Goal: Task Accomplishment & Management: Complete application form

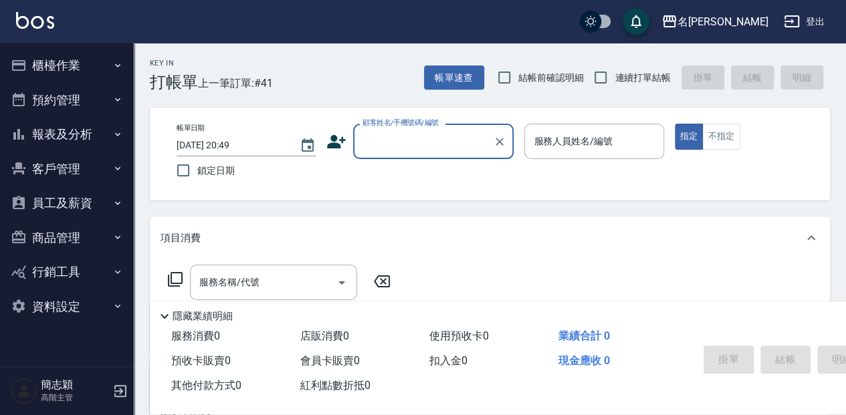
click at [104, 74] on button "櫃檯作業" at bounding box center [66, 65] width 123 height 35
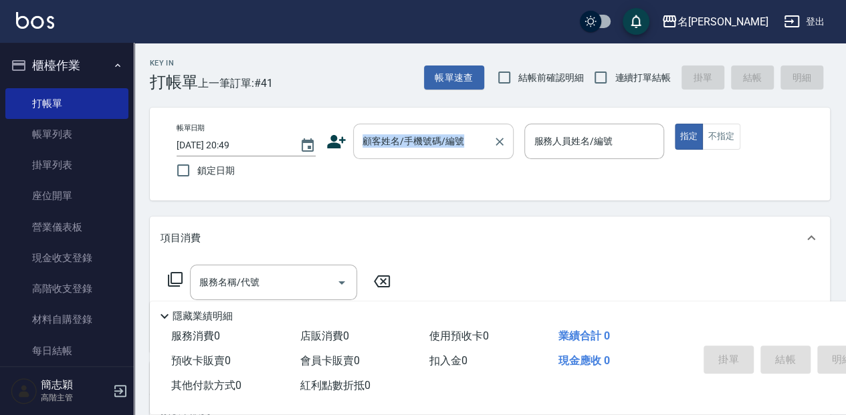
click at [467, 124] on div "帳單日期 [DATE] 20:49 鎖定日期 顧客姓名/手機號碼/編號 顧客姓名/手機號碼/編號 服務人員姓名/編號 服務人員姓名/編號 指定 不指定" at bounding box center [490, 154] width 680 height 93
click at [437, 187] on div "帳單日期 [DATE] 20:49 鎖定日期 顧客姓名/手機號碼/編號 顧客姓名/手機號碼/編號 服務人員姓名/編號 服務人員姓名/編號 指定 不指定" at bounding box center [490, 154] width 680 height 93
click at [454, 142] on div "顧客姓名/手機號碼/編號 顧客姓名/手機號碼/編號" at bounding box center [433, 141] width 160 height 35
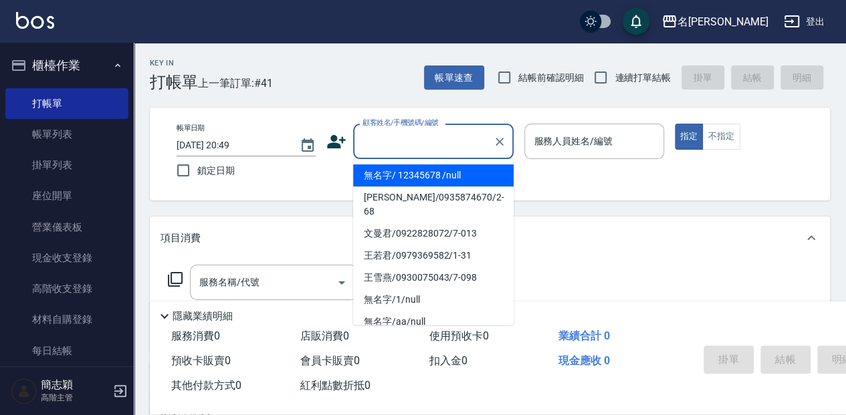
click at [446, 183] on li "無名字/ 12345678 /null" at bounding box center [433, 175] width 160 height 22
type input "無名字/ 12345678 /null"
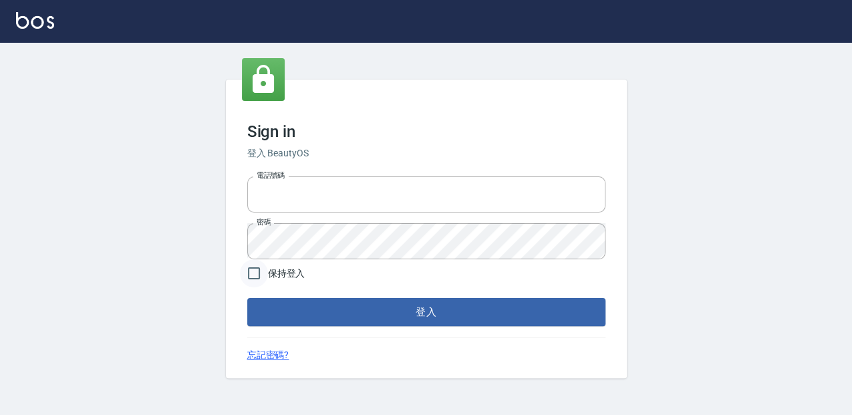
type input "0952331713"
click at [250, 279] on input "保持登入" at bounding box center [254, 273] width 28 height 28
checkbox input "true"
click at [275, 309] on button "登入" at bounding box center [426, 312] width 358 height 28
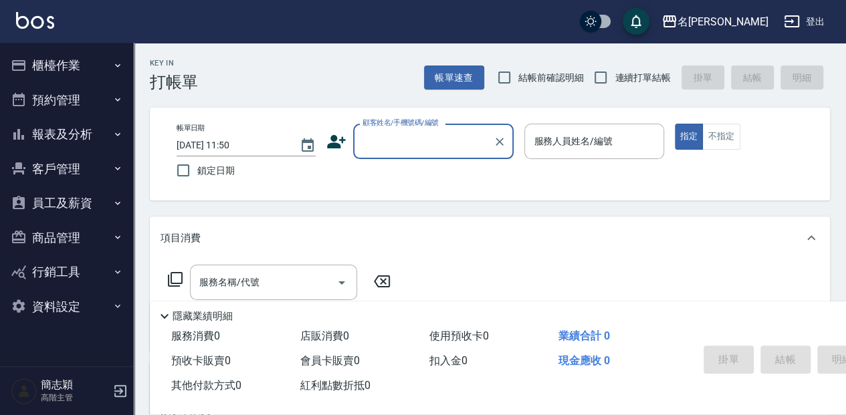
click at [408, 145] on input "顧客姓名/手機號碼/編號" at bounding box center [423, 141] width 128 height 23
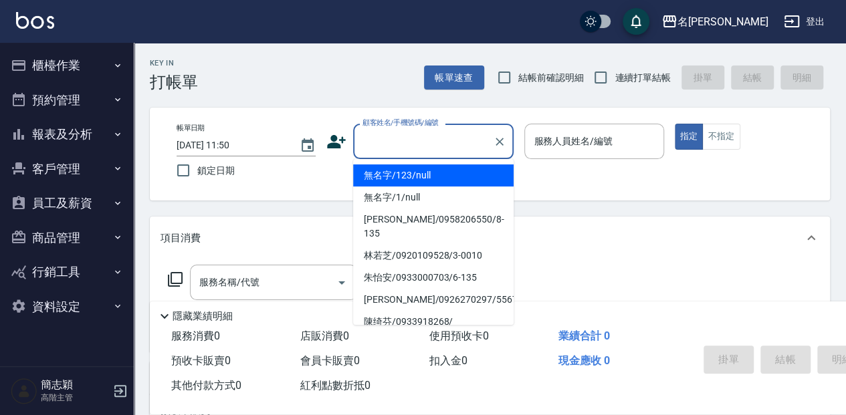
click at [409, 183] on li "無名字/123/null" at bounding box center [433, 175] width 160 height 22
type input "無名字/123/null"
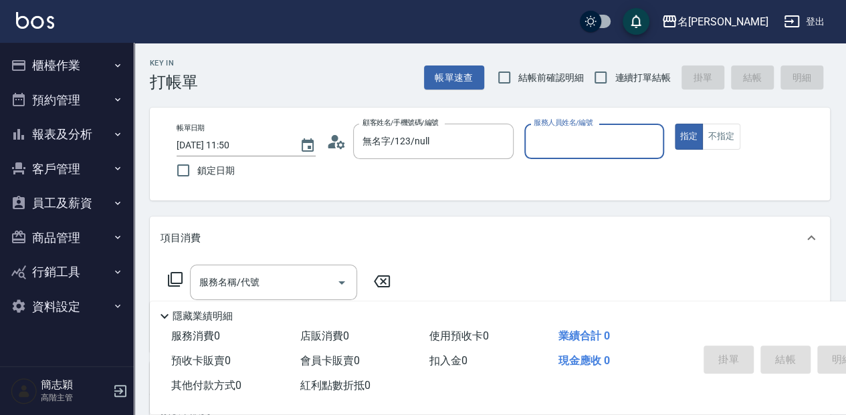
click at [626, 121] on div "帳單日期 2025/08/15 11:50 鎖定日期 顧客姓名/手機號碼/編號 無名字/123/null 顧客姓名/手機號碼/編號 服務人員姓名/編號 服務人…" at bounding box center [490, 154] width 680 height 93
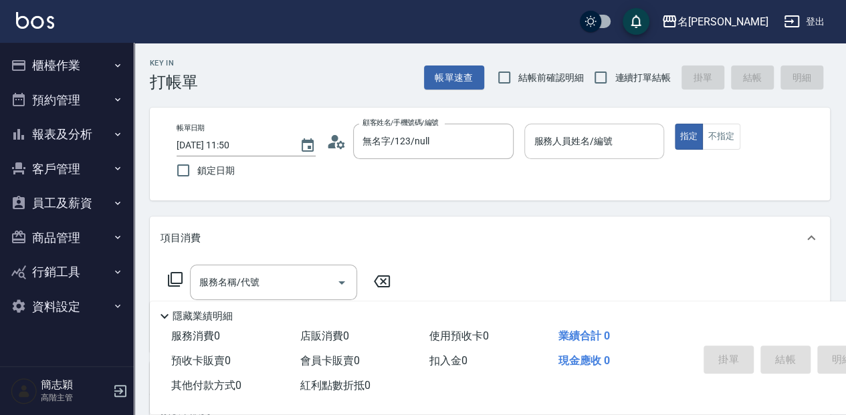
click at [627, 142] on input "服務人員姓名/編號" at bounding box center [593, 141] width 127 height 23
click at [677, 23] on icon "button" at bounding box center [669, 21] width 16 height 16
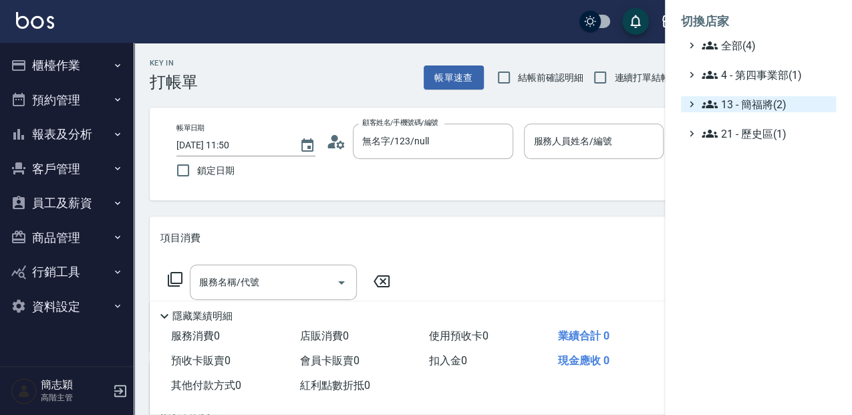
click at [729, 110] on span "13 - 簡福將(2)" at bounding box center [766, 104] width 129 height 16
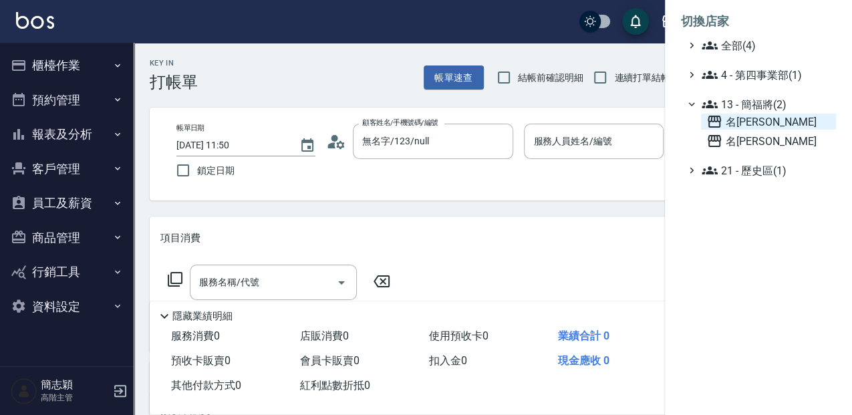
click at [735, 117] on span "名[PERSON_NAME]" at bounding box center [769, 122] width 124 height 16
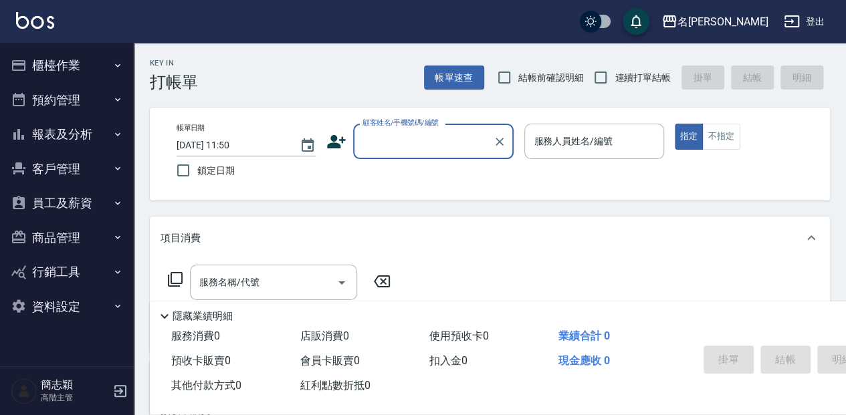
click at [360, 159] on div "顧客姓名/手機號碼/編號" at bounding box center [433, 141] width 160 height 35
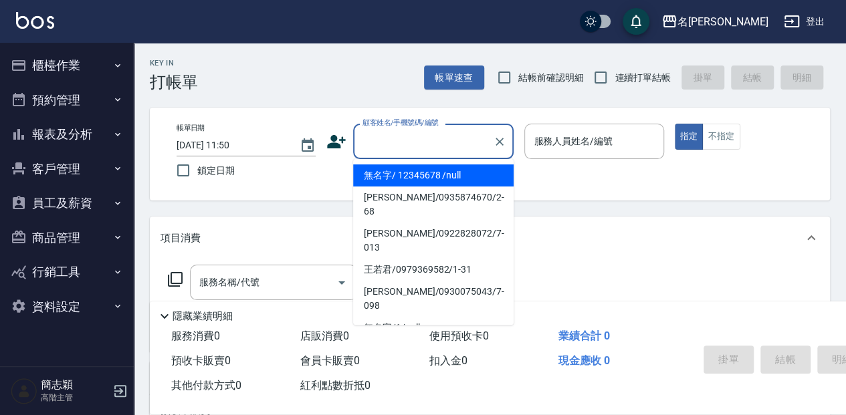
click at [368, 178] on li "無名字/ 12345678 /null" at bounding box center [433, 175] width 160 height 22
type input "無名字/ 12345678 /null"
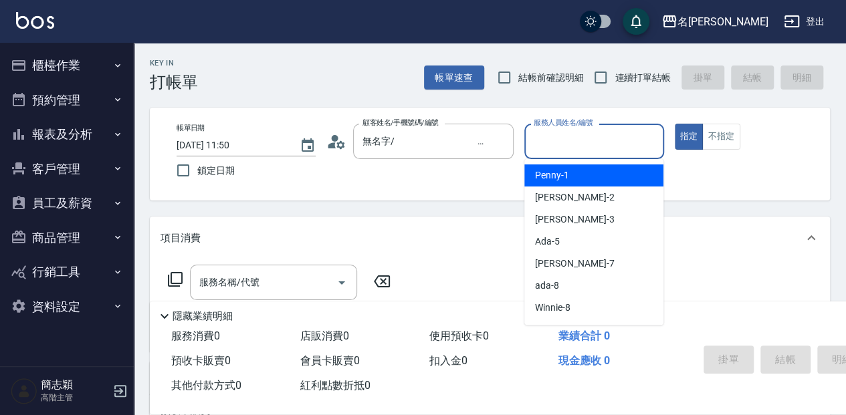
click at [569, 135] on input "服務人員姓名/編號" at bounding box center [593, 141] width 127 height 23
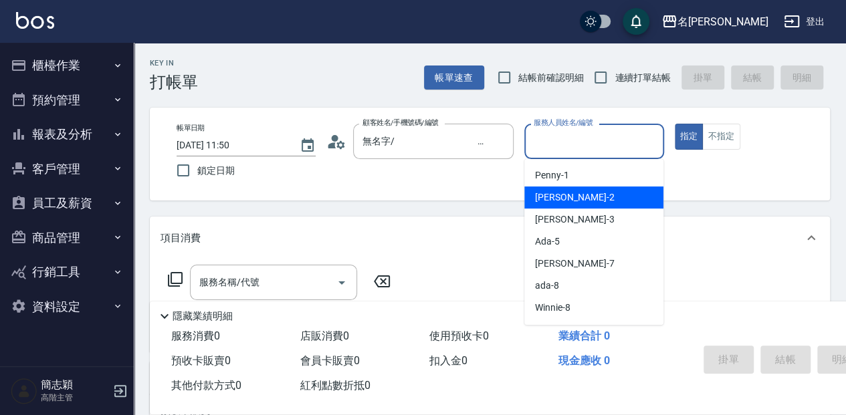
click at [557, 191] on span "Julie -2" at bounding box center [574, 198] width 79 height 14
type input "Julie-2"
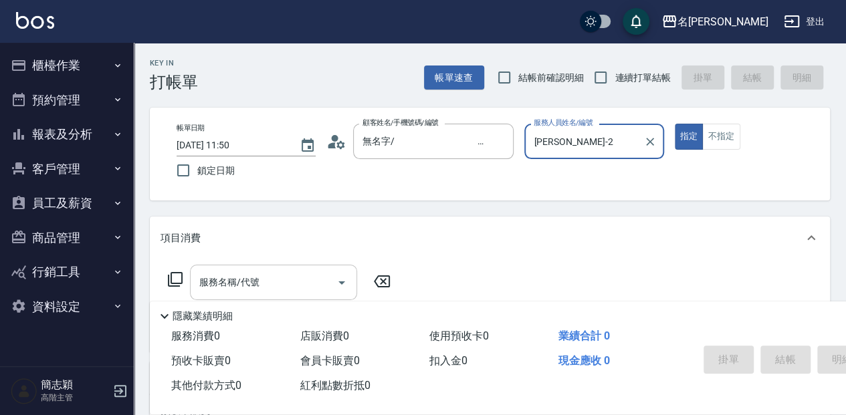
click at [319, 272] on input "服務名稱/代號" at bounding box center [263, 282] width 135 height 23
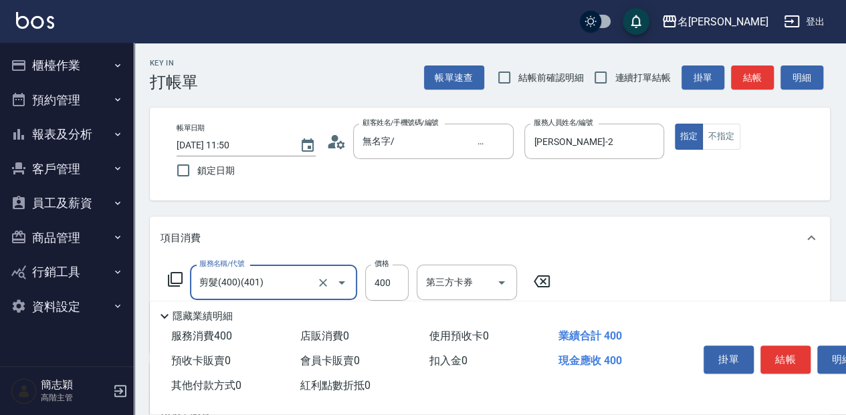
type input "剪髮(400)(401)"
type input "450"
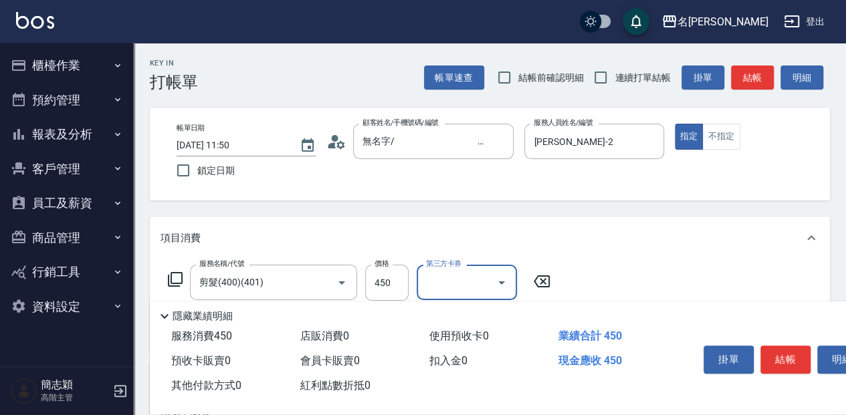
click at [781, 354] on button "結帳" at bounding box center [785, 360] width 50 height 28
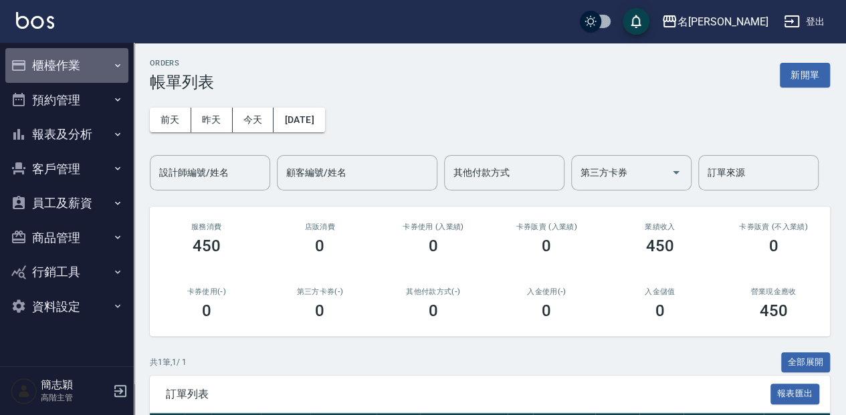
click at [107, 75] on button "櫃檯作業" at bounding box center [66, 65] width 123 height 35
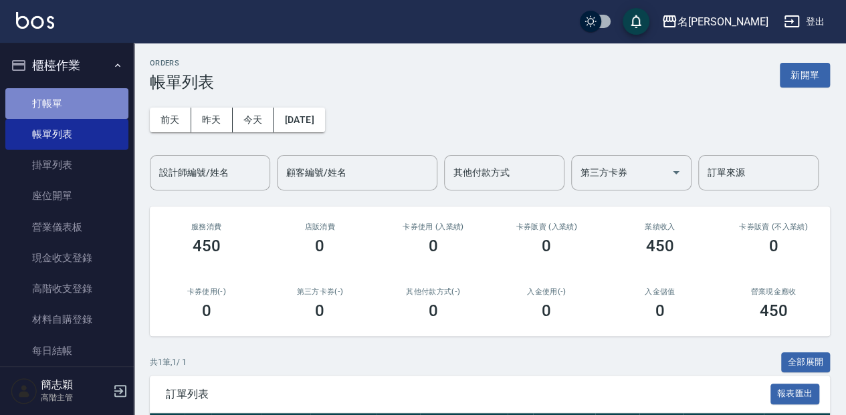
click at [110, 96] on link "打帳單" at bounding box center [66, 103] width 123 height 31
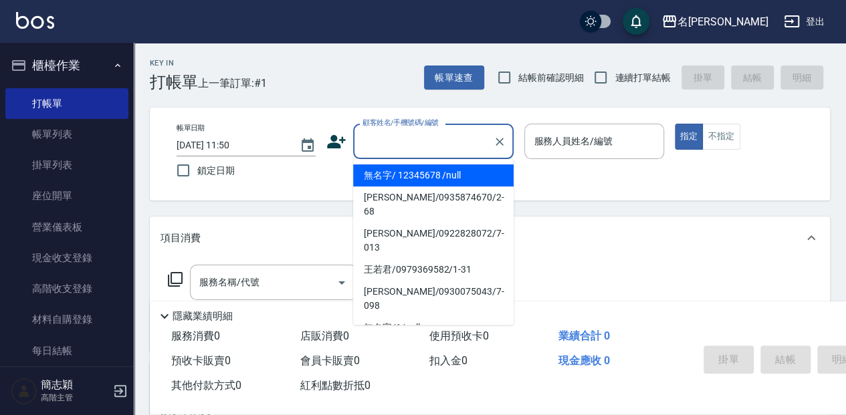
type input "無名字/ 12345678 /null"
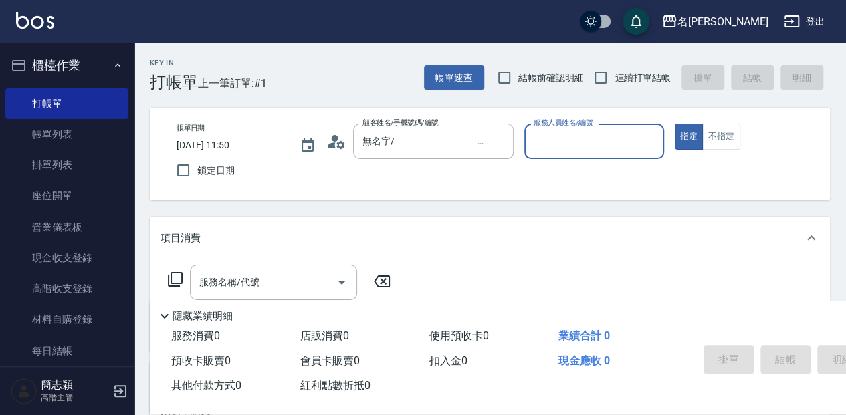
click at [674, 124] on button "指定" at bounding box center [688, 137] width 29 height 26
type button "true"
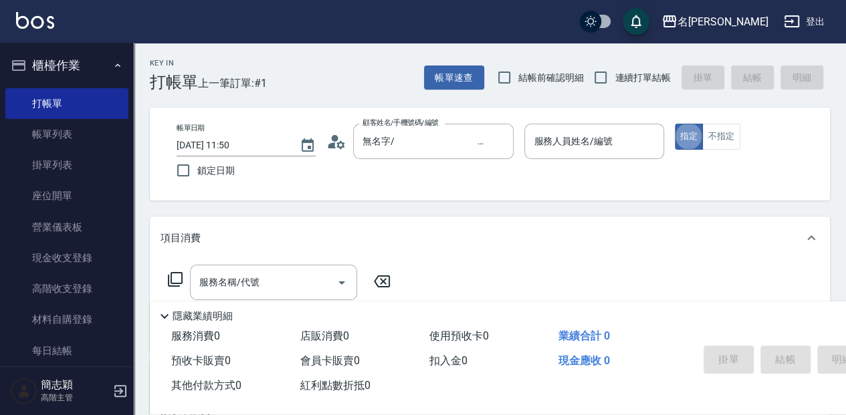
click at [579, 168] on p at bounding box center [593, 166] width 139 height 14
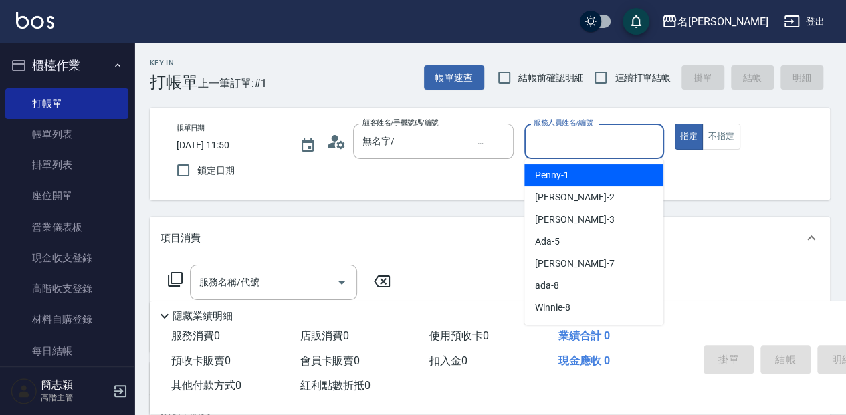
click at [582, 149] on input "服務人員姓名/編號" at bounding box center [593, 141] width 127 height 23
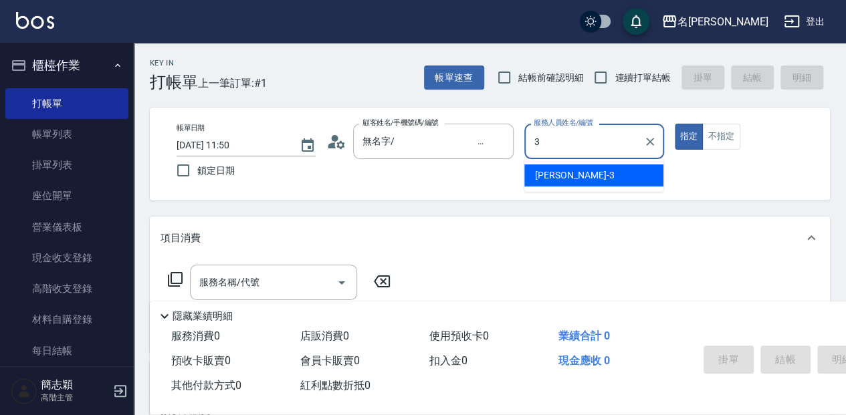
type input "江嘉麗-3"
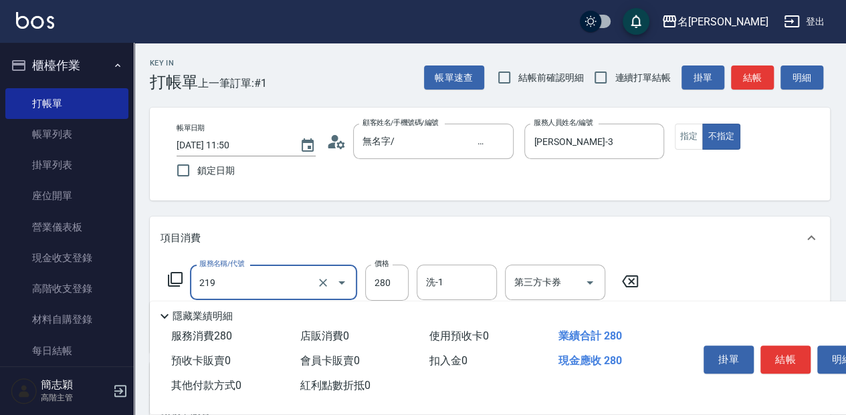
type input "洗髮280(219)"
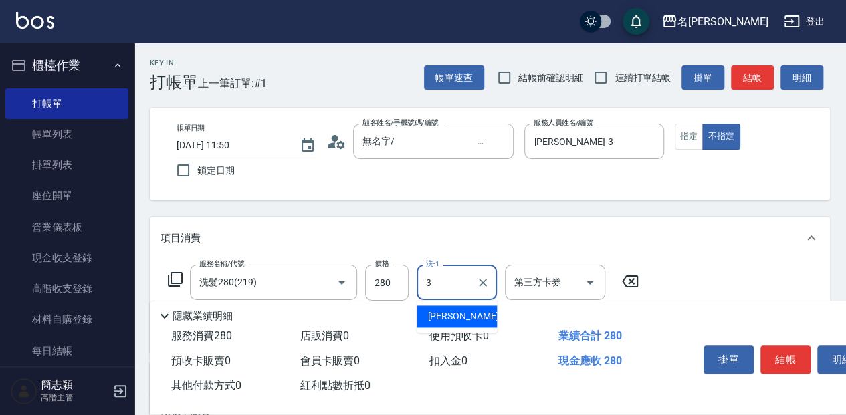
type input "江嘉麗-3"
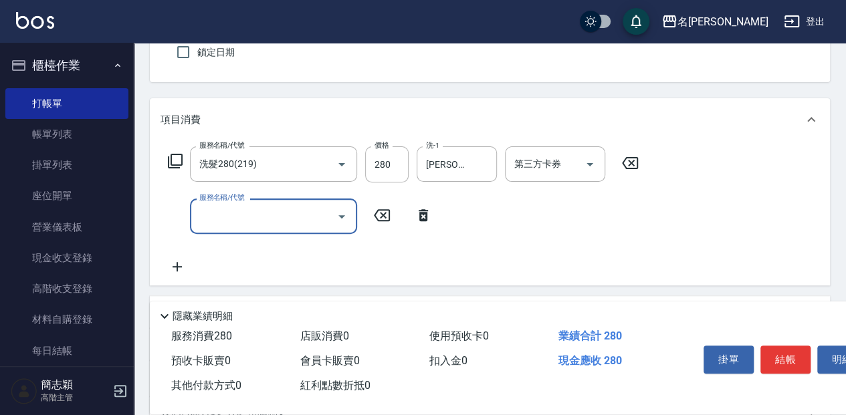
scroll to position [134, 0]
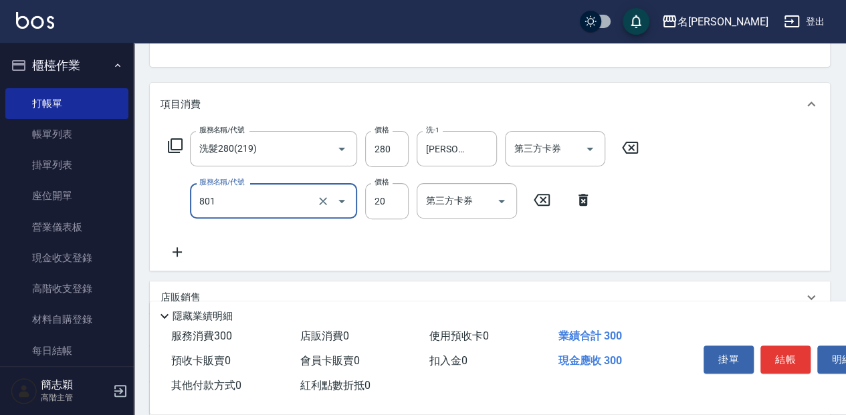
type input "潤絲20(801)"
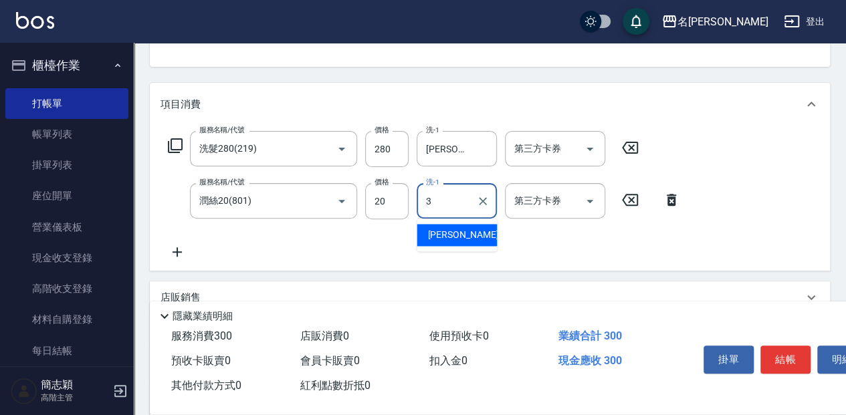
type input "江嘉麗-3"
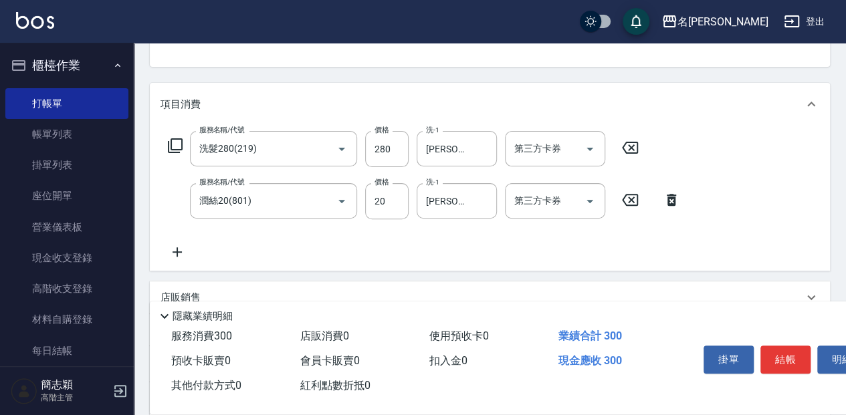
click at [174, 143] on icon at bounding box center [175, 146] width 16 height 16
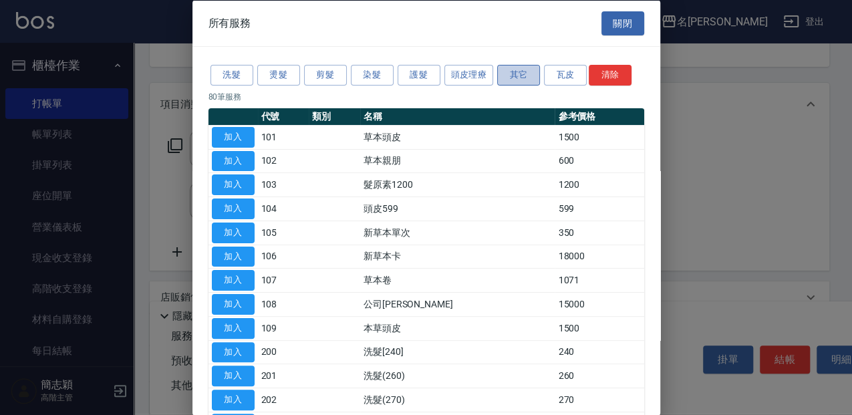
click at [530, 71] on button "其它" at bounding box center [518, 75] width 43 height 21
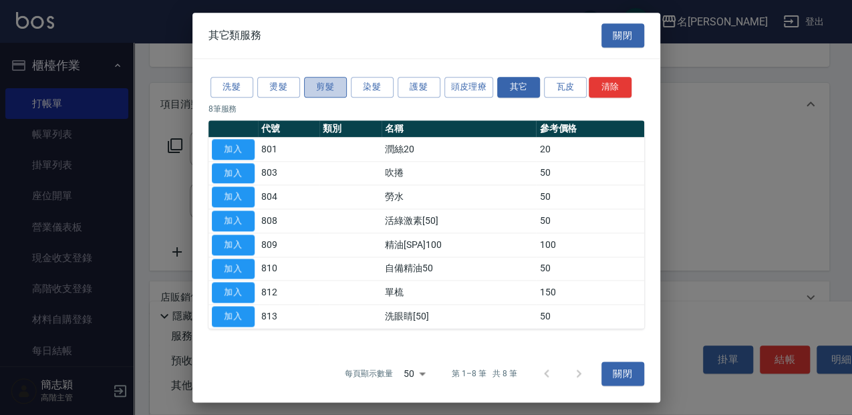
click at [332, 87] on button "剪髮" at bounding box center [325, 87] width 43 height 21
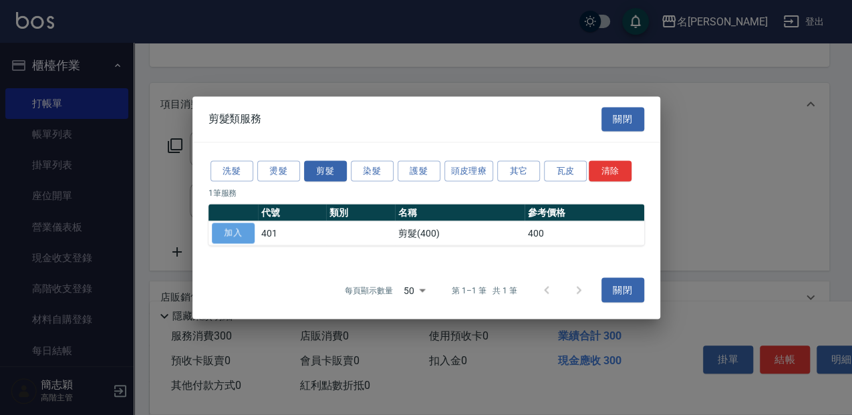
click at [240, 237] on button "加入" at bounding box center [233, 233] width 43 height 21
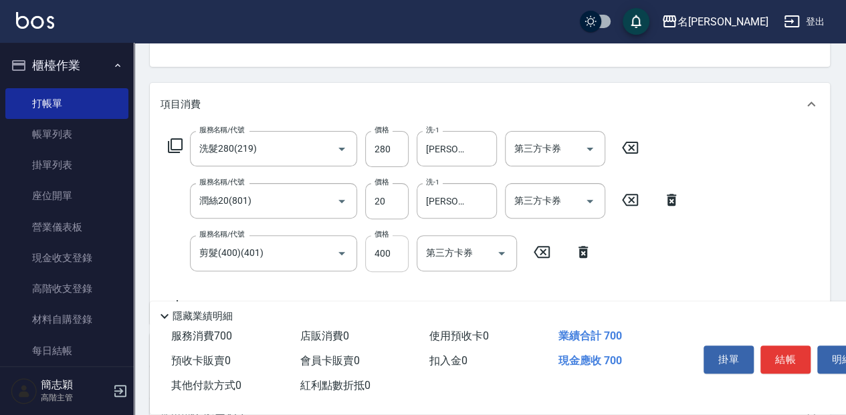
click at [396, 239] on input "400" at bounding box center [386, 253] width 43 height 36
type input "100"
click at [777, 346] on button "結帳" at bounding box center [785, 360] width 50 height 28
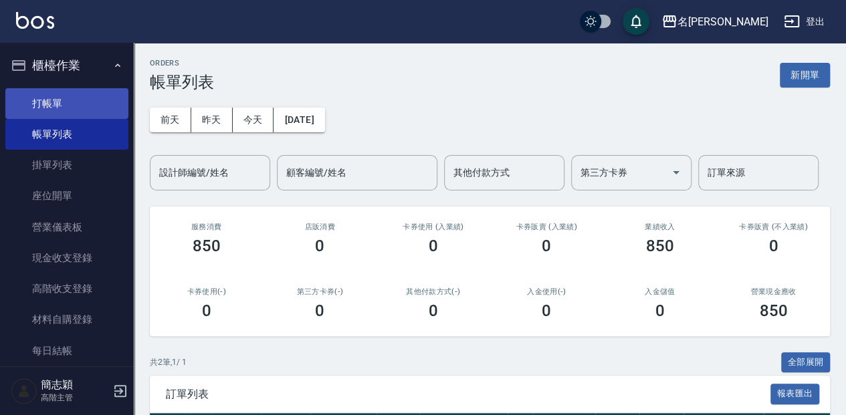
click at [72, 110] on link "打帳單" at bounding box center [66, 103] width 123 height 31
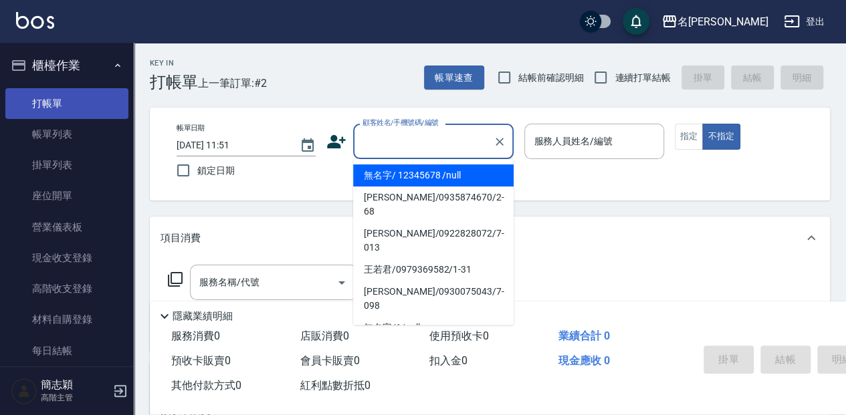
type input "無名字/ 12345678 /null"
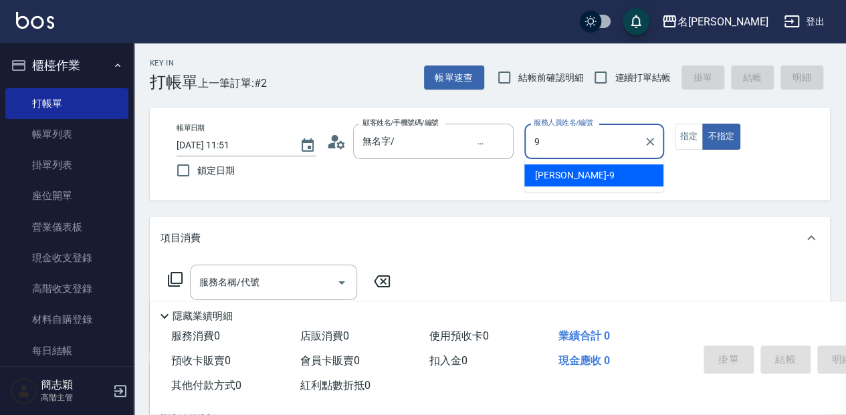
type input "Anna-9"
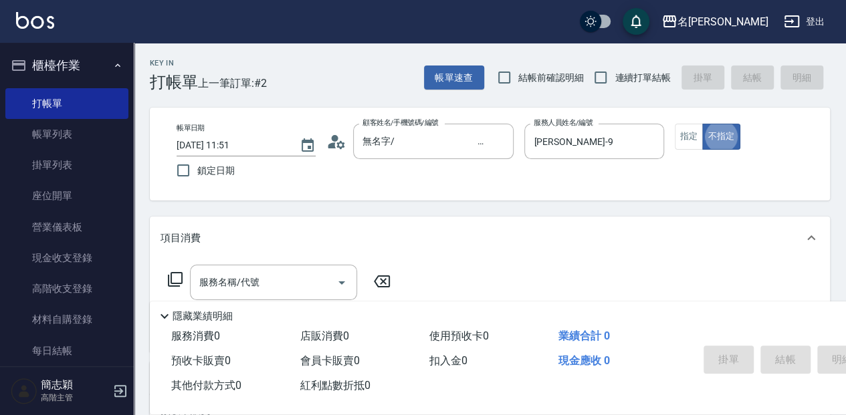
type button "false"
click at [171, 270] on div "服務名稱/代號 服務名稱/代號" at bounding box center [279, 282] width 238 height 35
click at [172, 275] on icon at bounding box center [175, 279] width 16 height 16
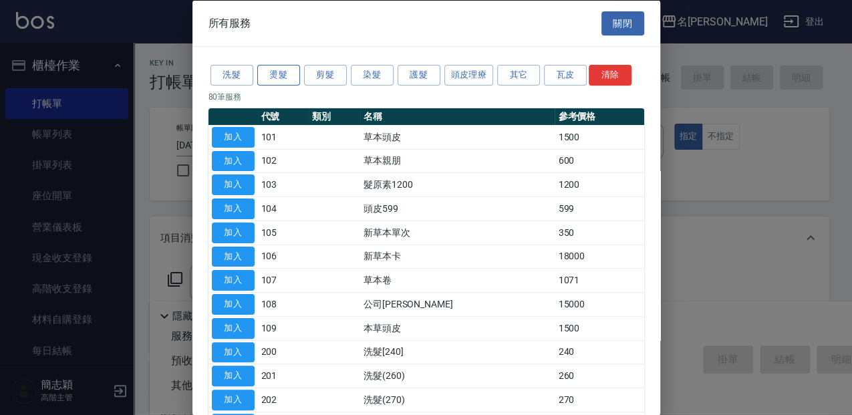
click at [283, 68] on button "燙髮" at bounding box center [278, 75] width 43 height 21
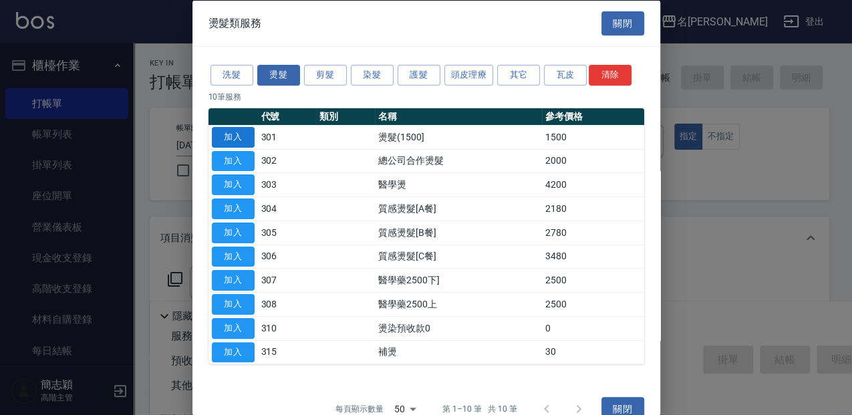
click at [227, 142] on button "加入" at bounding box center [233, 136] width 43 height 21
type input "燙髮(1500](301)"
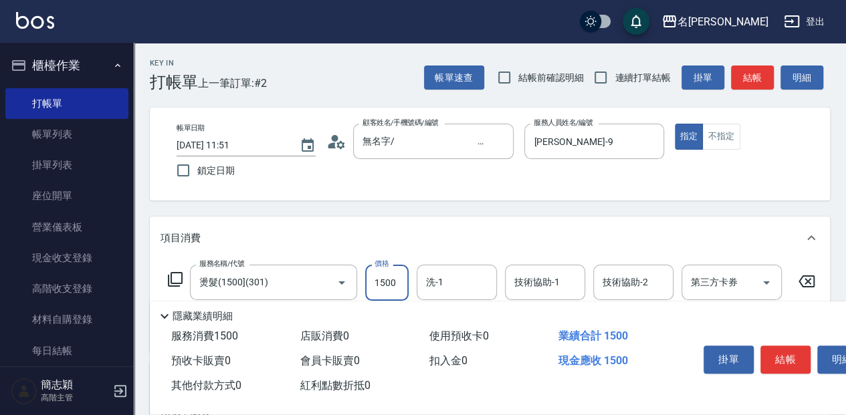
click at [392, 272] on input "1500" at bounding box center [386, 283] width 43 height 36
type input "2500"
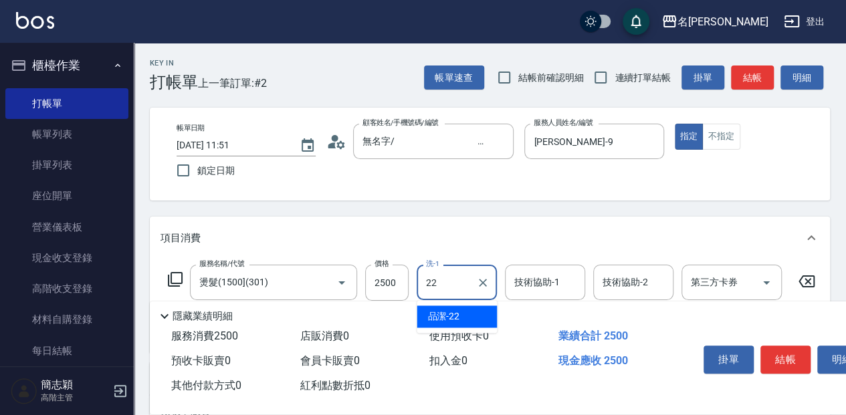
type input "品潔-22"
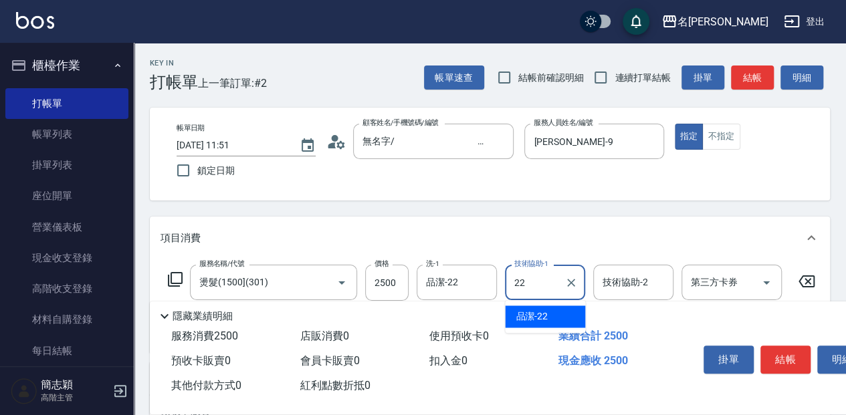
type input "品潔-22"
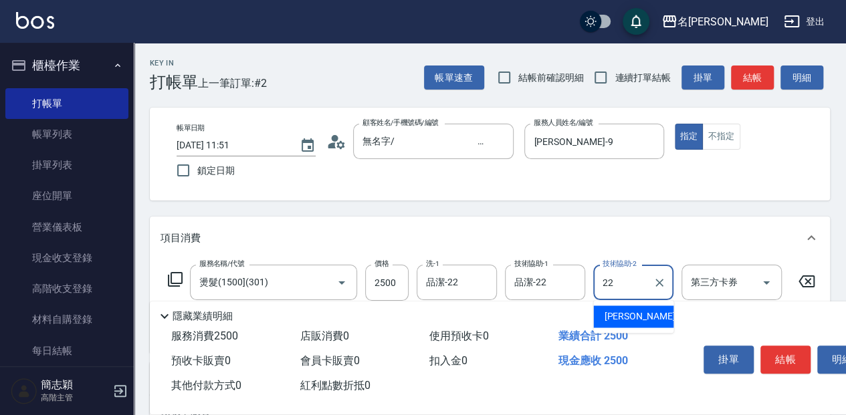
type input "品潔-22"
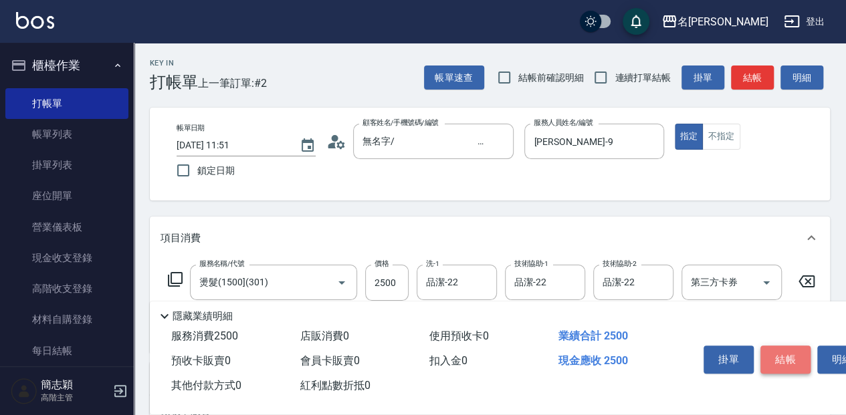
click at [797, 352] on button "結帳" at bounding box center [785, 360] width 50 height 28
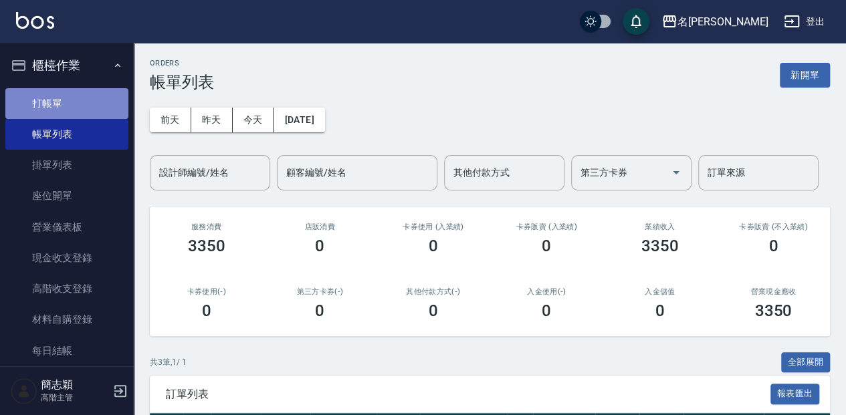
click at [117, 115] on link "打帳單" at bounding box center [66, 103] width 123 height 31
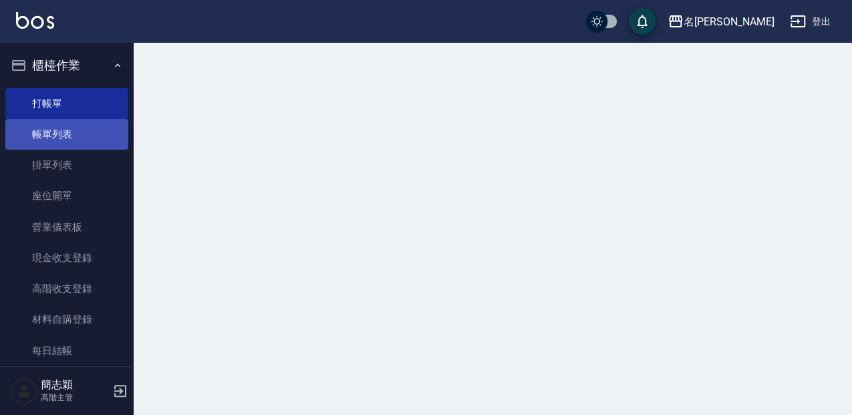
click at [102, 147] on link "帳單列表" at bounding box center [66, 134] width 123 height 31
click at [108, 111] on link "打帳單" at bounding box center [66, 103] width 123 height 31
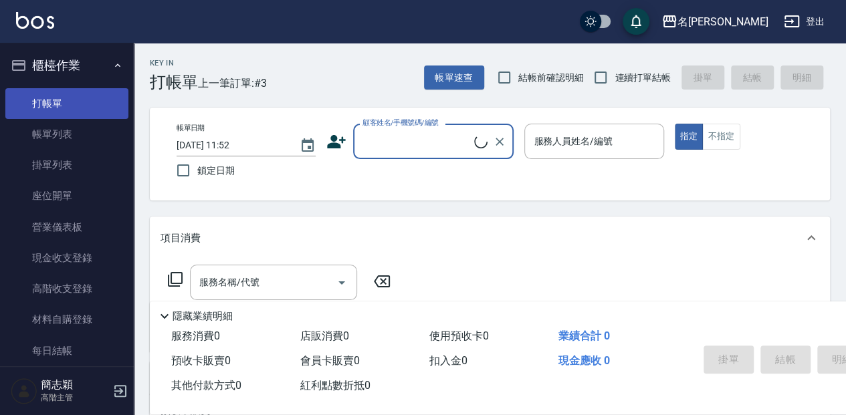
click at [114, 106] on link "打帳單" at bounding box center [66, 103] width 123 height 31
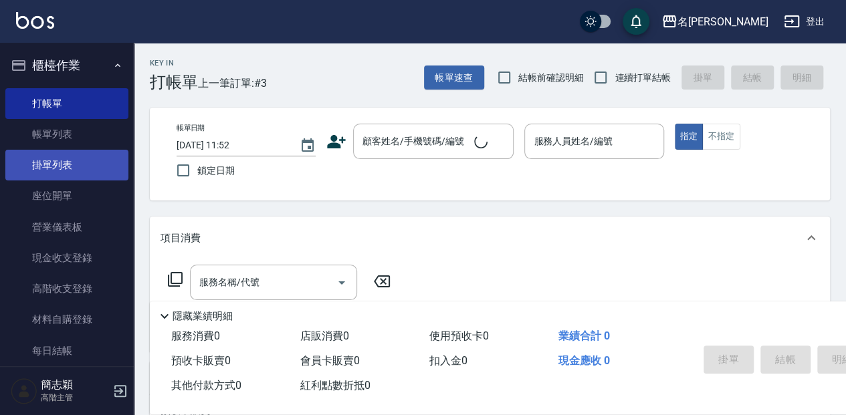
click at [104, 154] on link "掛單列表" at bounding box center [66, 165] width 123 height 31
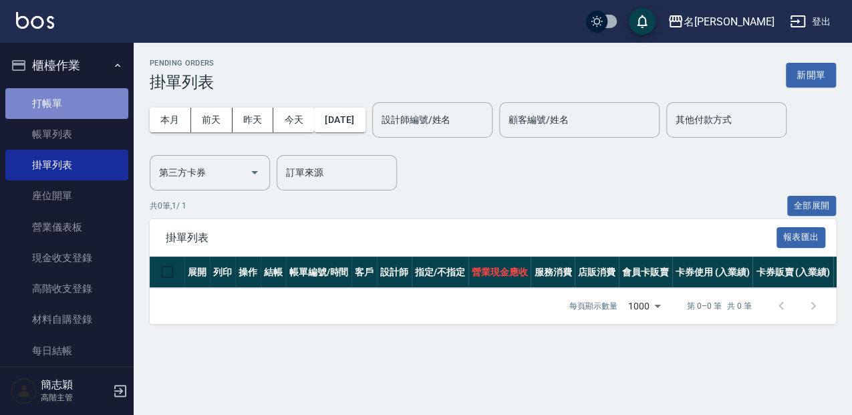
click at [102, 114] on link "打帳單" at bounding box center [66, 103] width 123 height 31
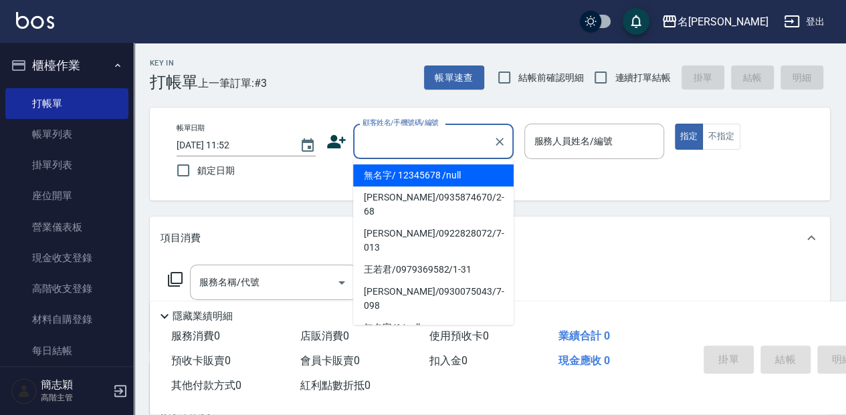
type input "無名字/ 12345678 /null"
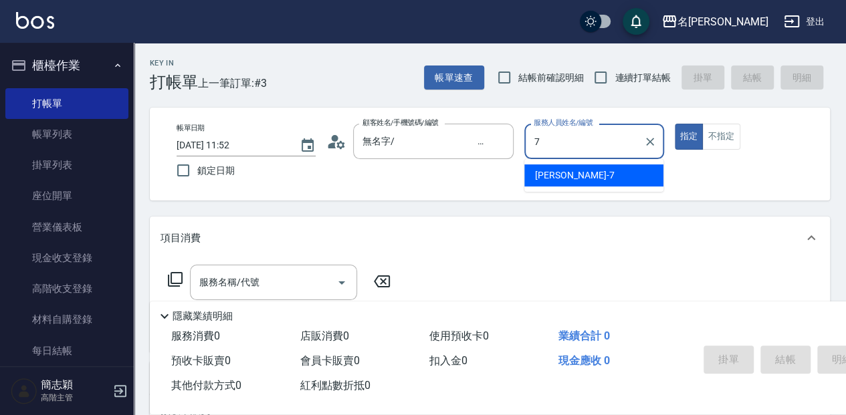
type input "Jessica-7"
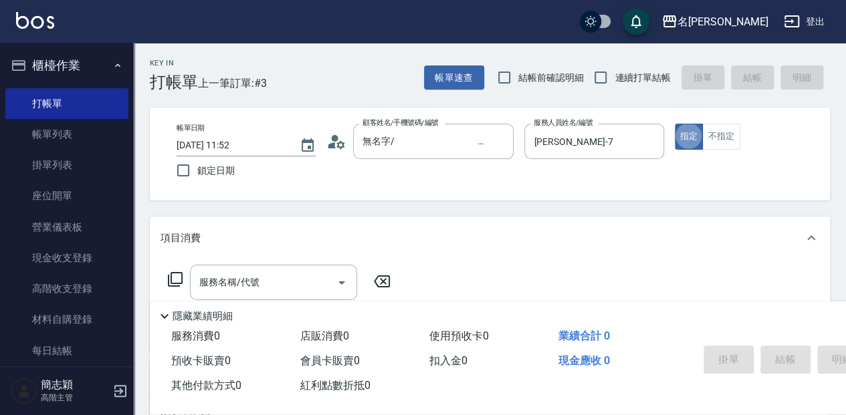
type button "true"
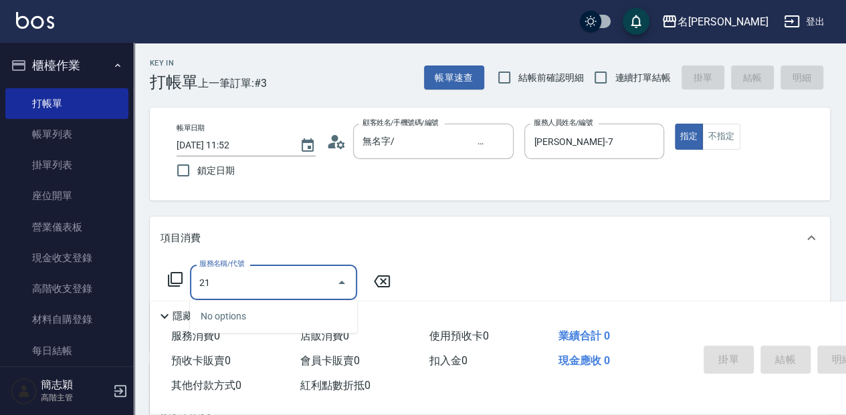
type input "2"
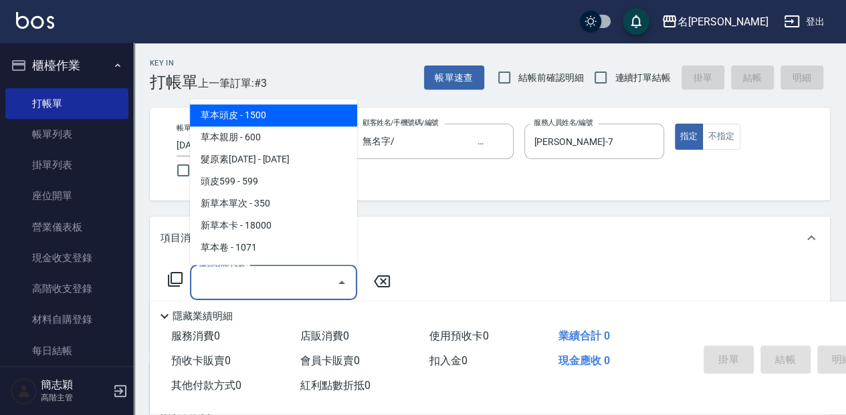
click at [176, 280] on icon at bounding box center [175, 279] width 16 height 16
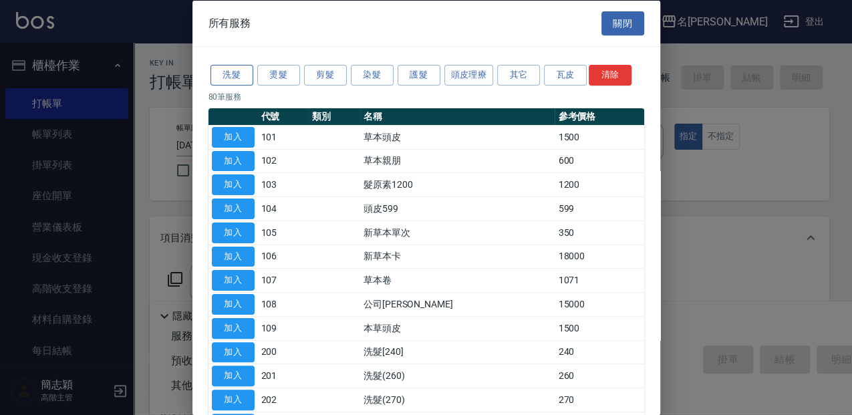
click at [243, 72] on button "洗髮" at bounding box center [232, 75] width 43 height 21
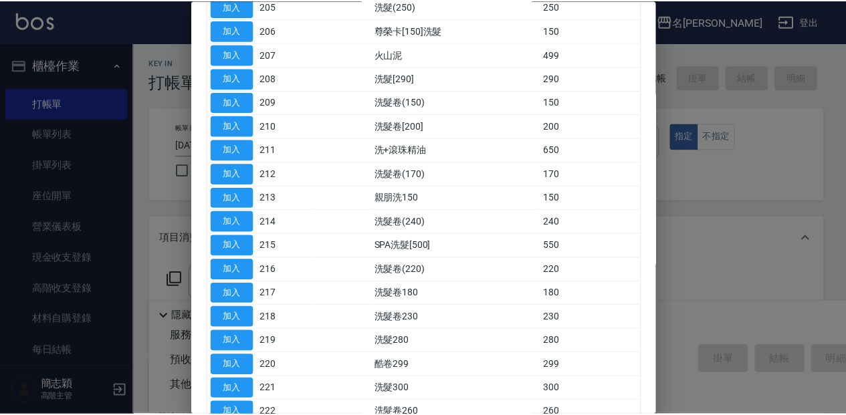
scroll to position [217, 0]
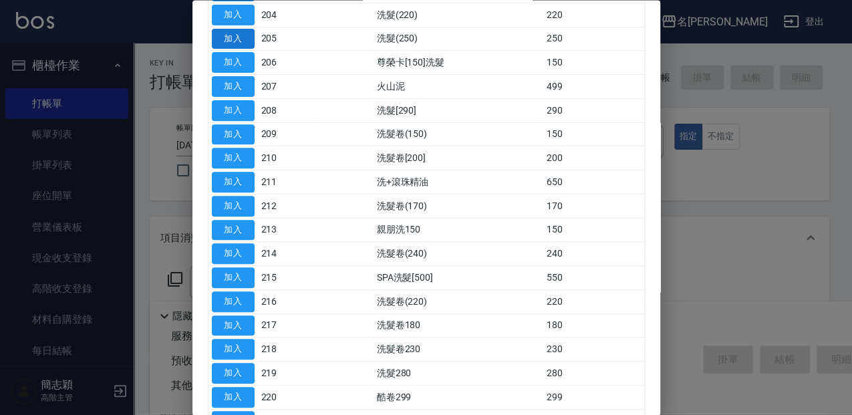
click at [251, 38] on button "加入" at bounding box center [233, 39] width 43 height 21
type input "洗髮(250)(205)"
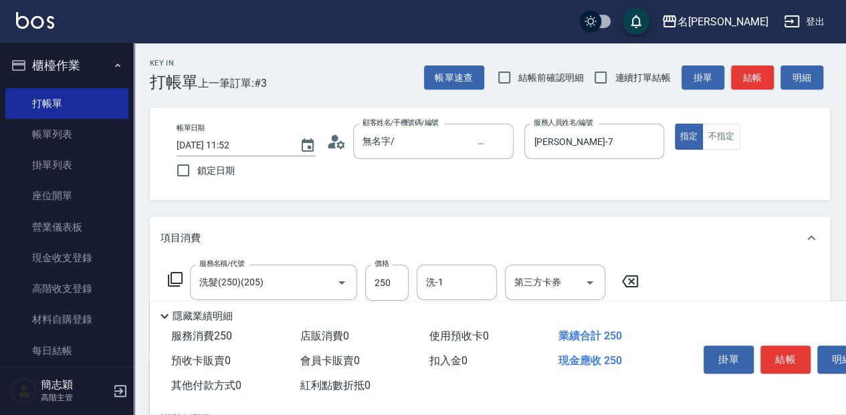
click at [424, 263] on div "服務名稱/代號 洗髮(250)(205) 服務名稱/代號 價格 250 價格 洗-1 洗-1 第三方卡券 第三方卡券" at bounding box center [490, 305] width 680 height 93
click at [428, 275] on div "洗-1 洗-1" at bounding box center [456, 282] width 80 height 35
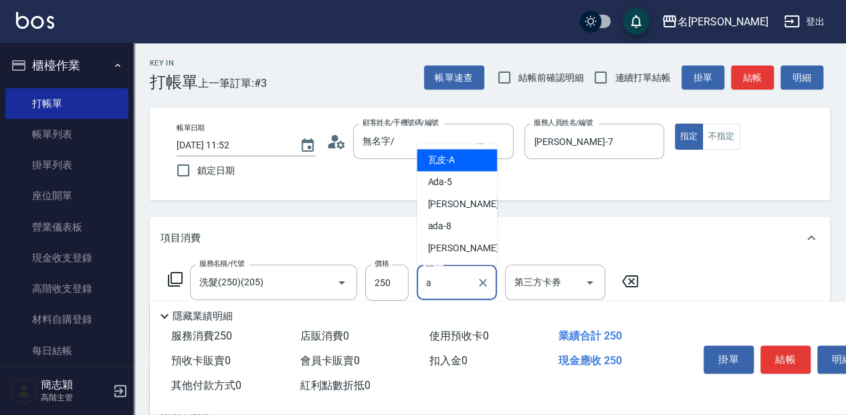
type input "瓦皮-A"
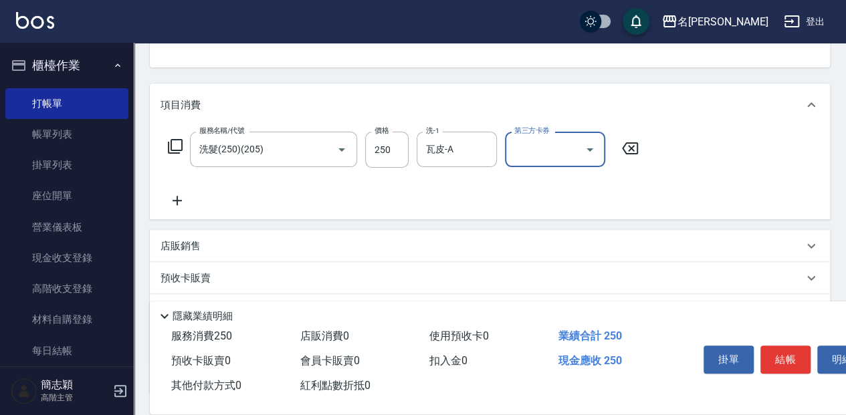
scroll to position [134, 0]
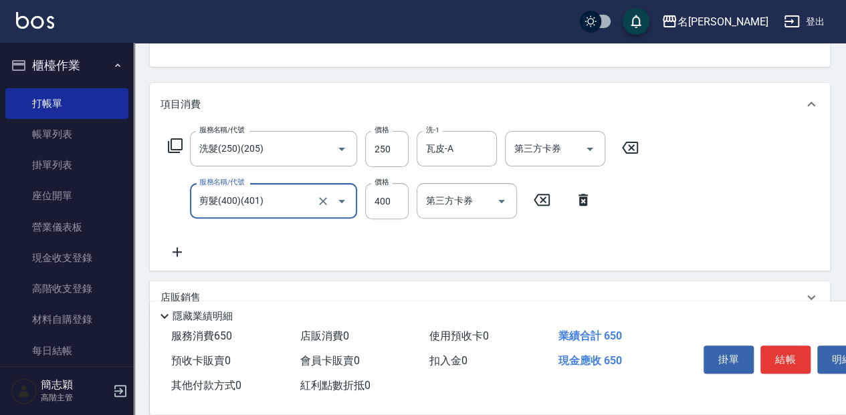
type input "剪髮(400)(401)"
type input "330"
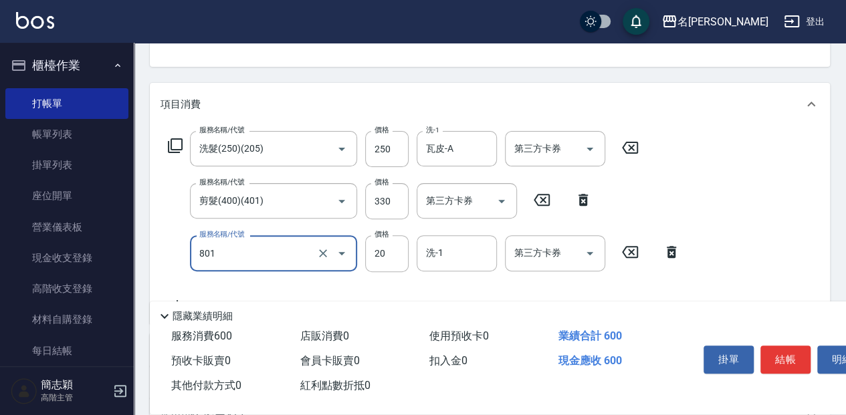
type input "潤絲20(801)"
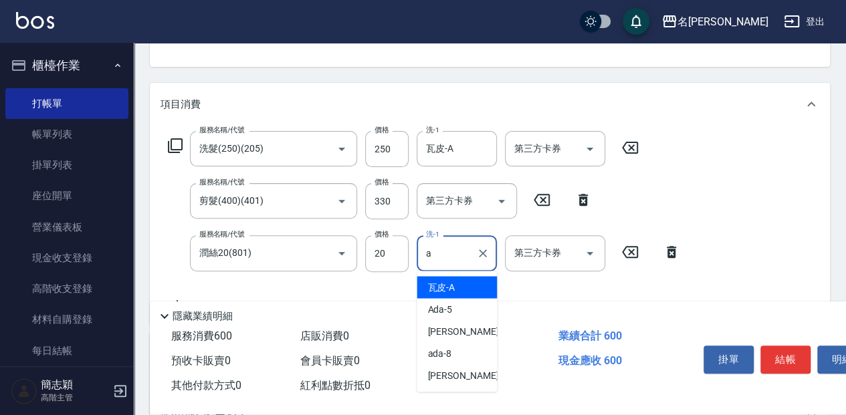
type input "瓦皮-A"
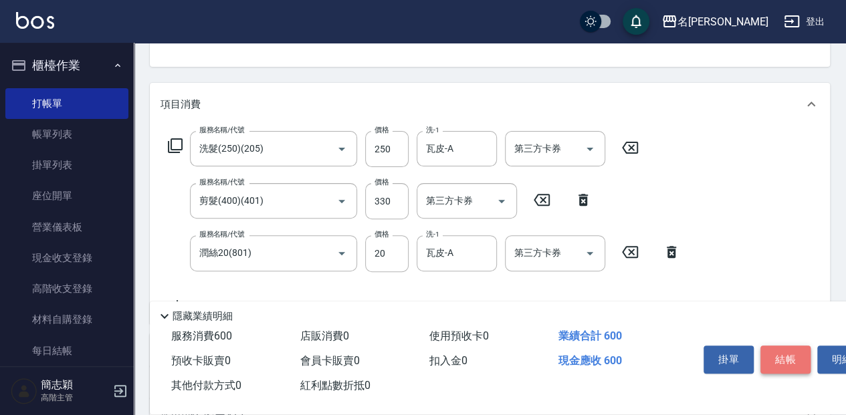
click at [783, 360] on button "結帳" at bounding box center [785, 360] width 50 height 28
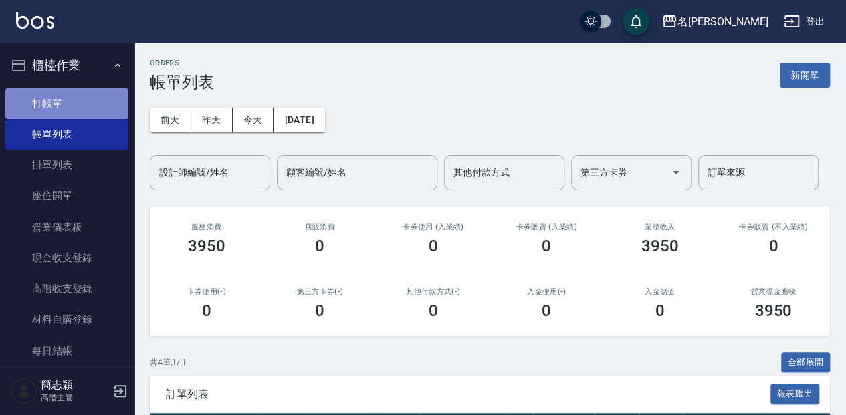
click at [70, 100] on link "打帳單" at bounding box center [66, 103] width 123 height 31
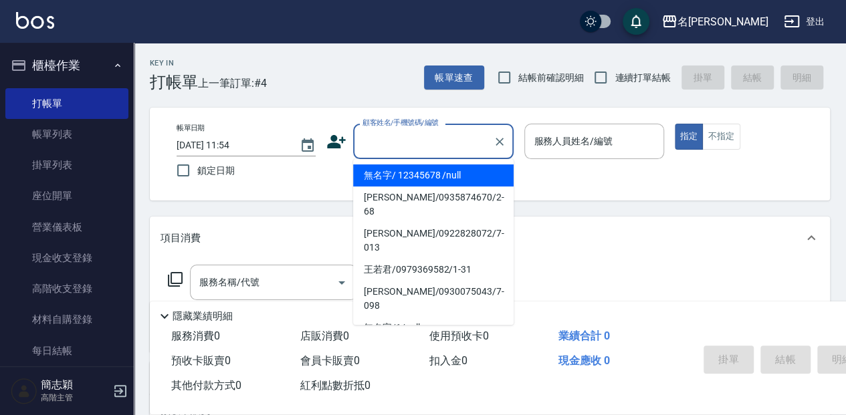
type input "無名字/ 12345678 /null"
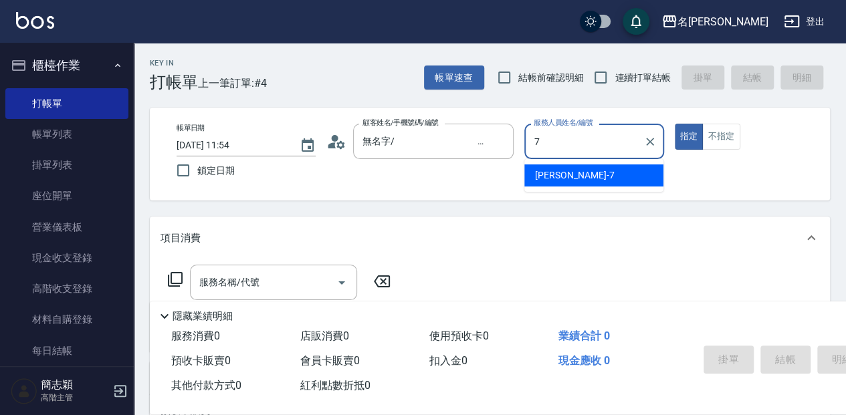
type input "Jessica-7"
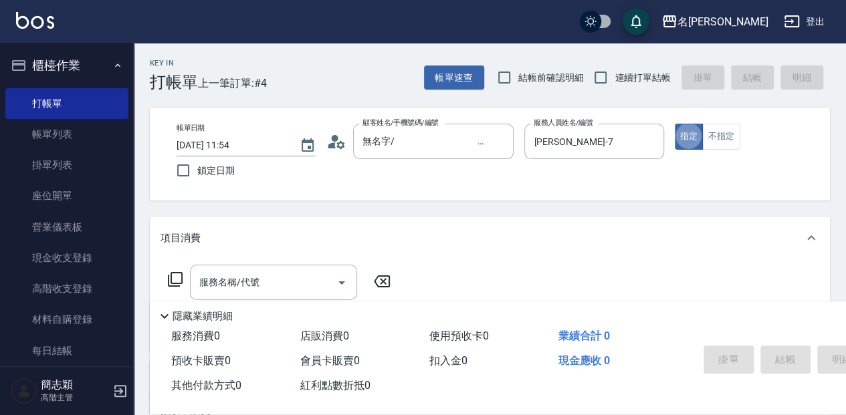
type button "true"
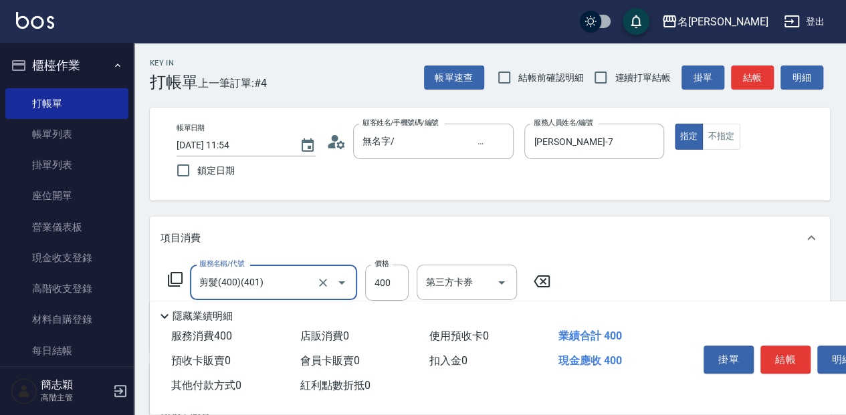
type input "剪髮(400)(401)"
type input "430"
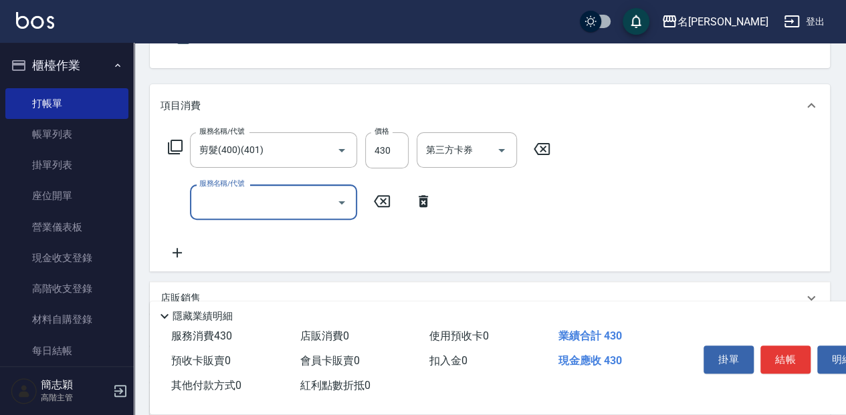
scroll to position [134, 0]
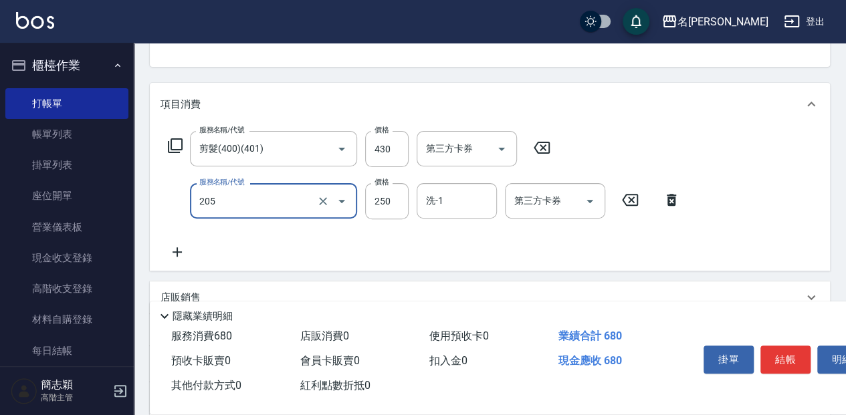
type input "洗髮(250)(205)"
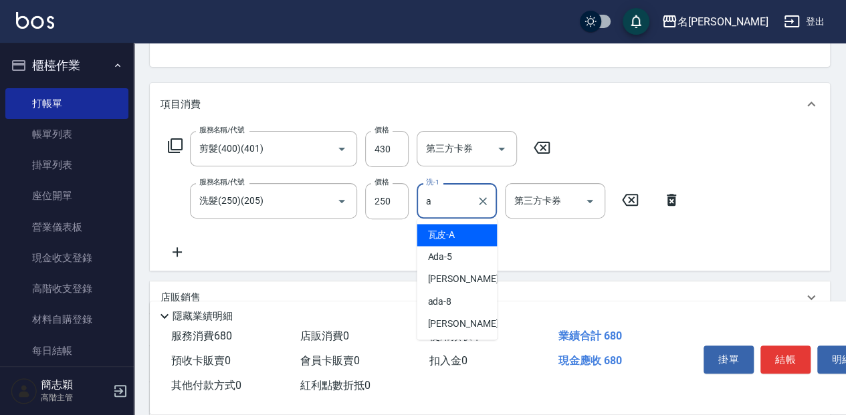
type input "瓦皮-A"
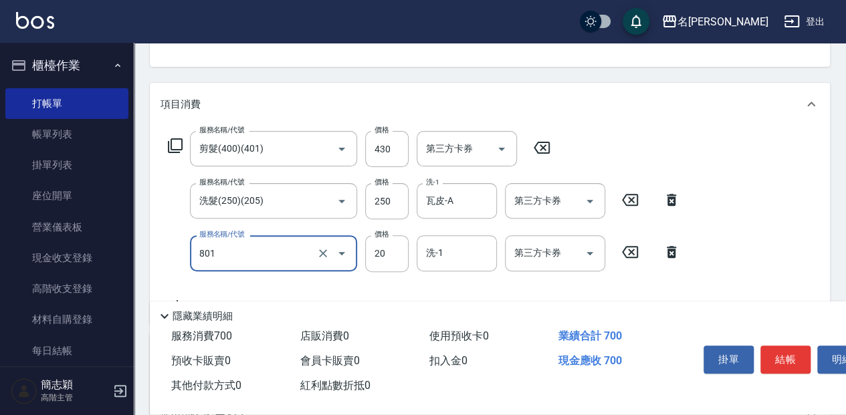
type input "潤絲20(801)"
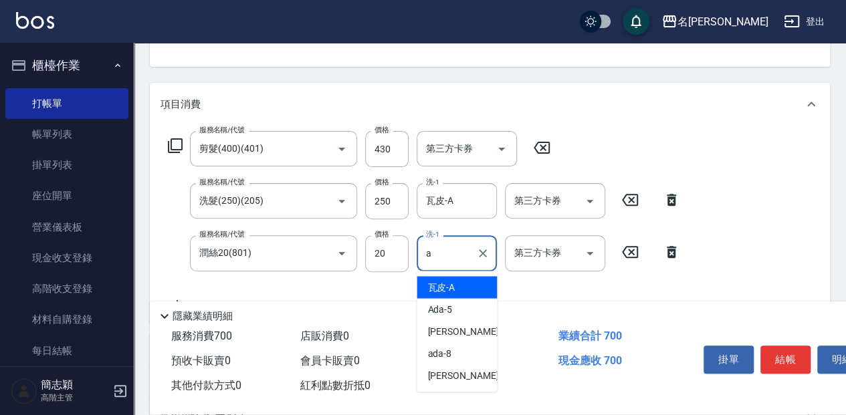
type input "瓦皮-A"
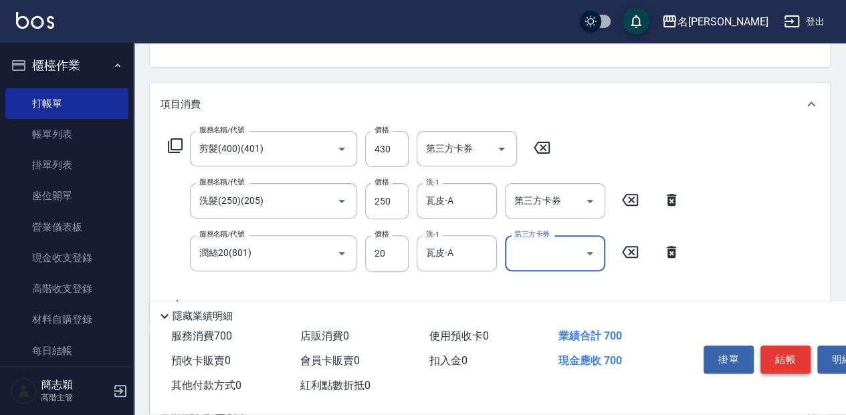
click at [791, 364] on button "結帳" at bounding box center [785, 360] width 50 height 28
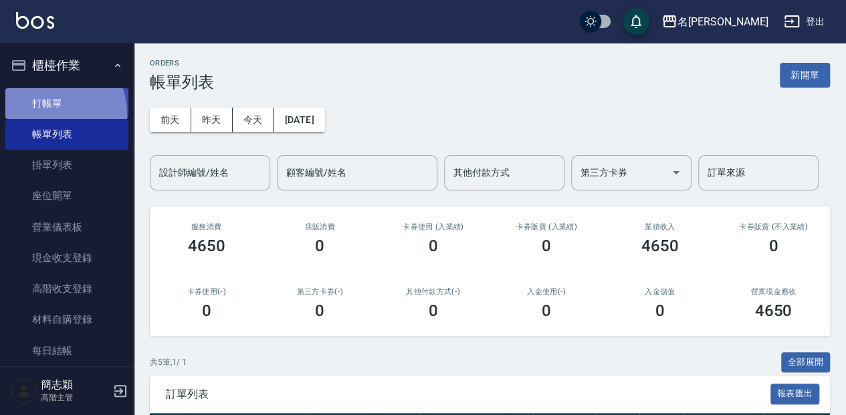
click at [45, 114] on link "打帳單" at bounding box center [66, 103] width 123 height 31
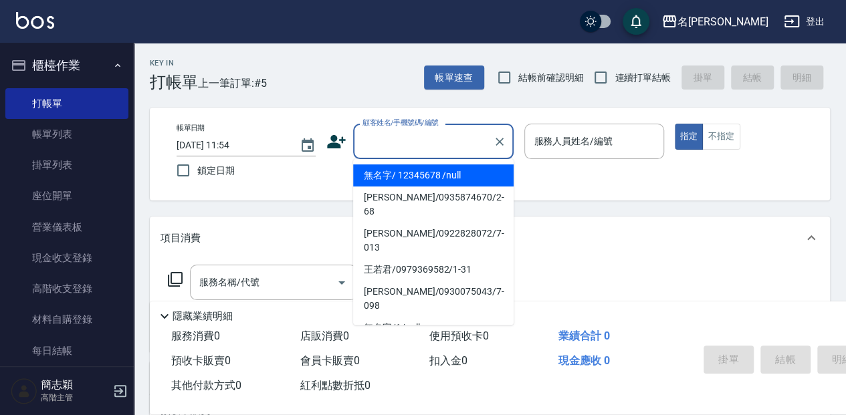
type input "無名字/ 12345678 /null"
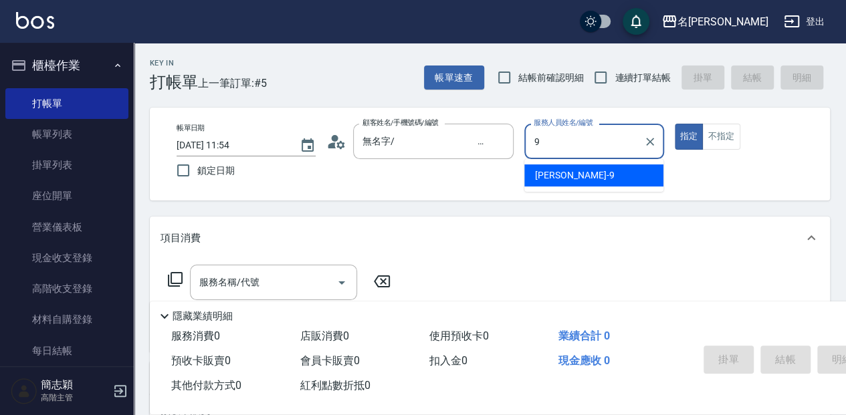
type input "Anna-9"
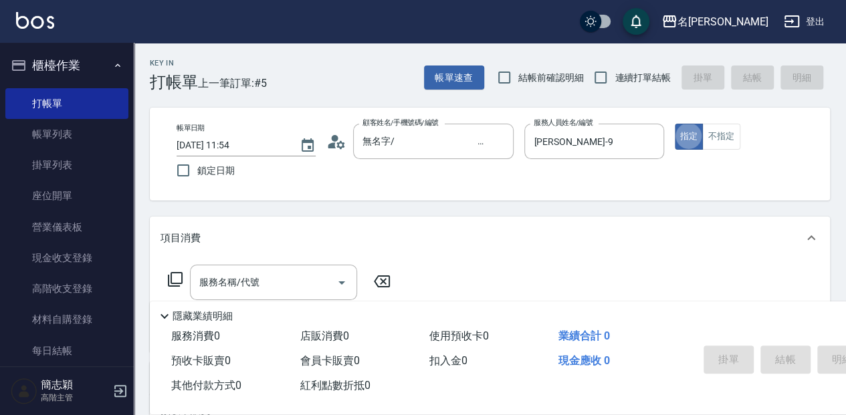
type button "true"
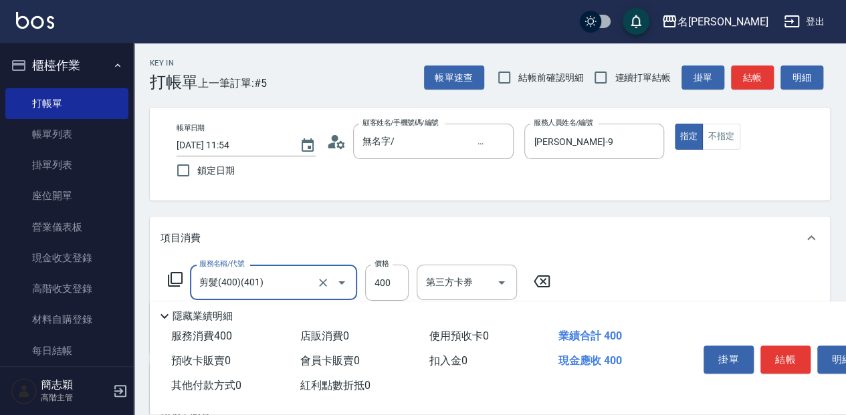
type input "剪髮(400)(401)"
type input "450"
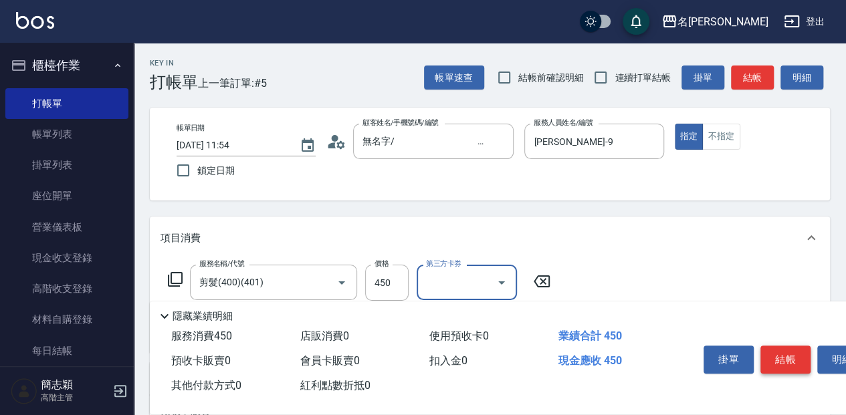
click at [798, 354] on button "結帳" at bounding box center [785, 360] width 50 height 28
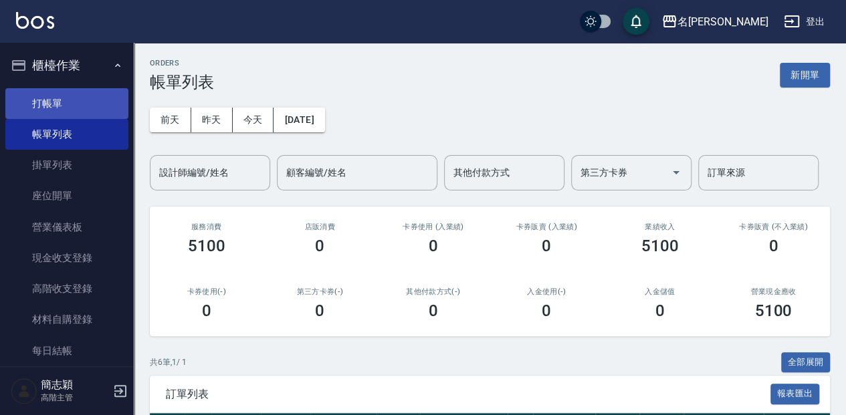
click at [61, 112] on link "打帳單" at bounding box center [66, 103] width 123 height 31
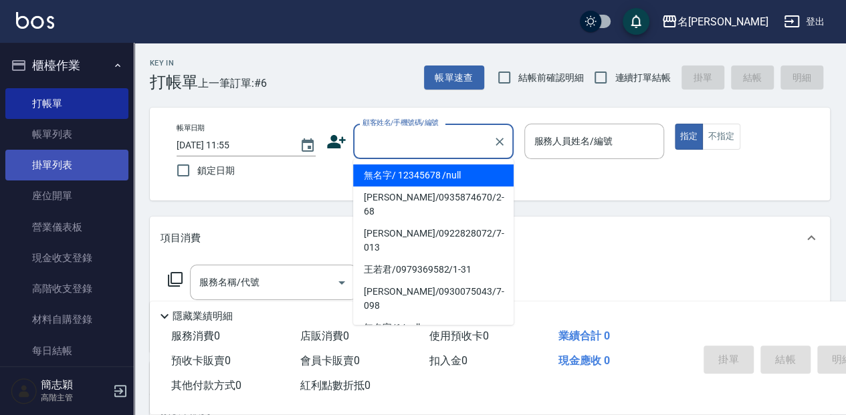
type input "無名字/ 12345678 /null"
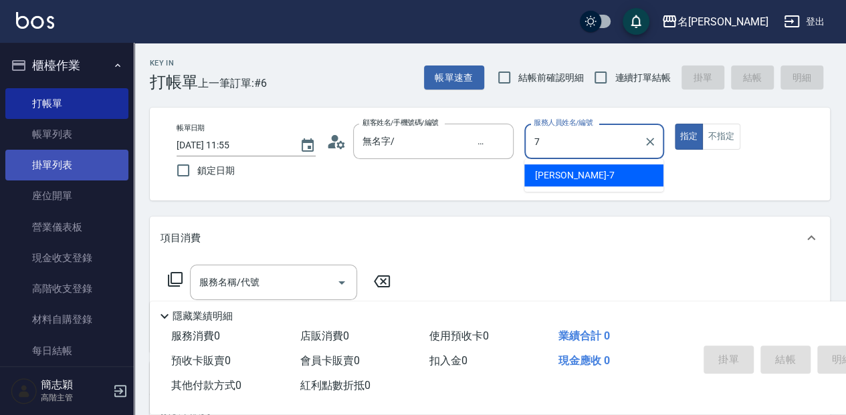
type input "Jessica-7"
type button "true"
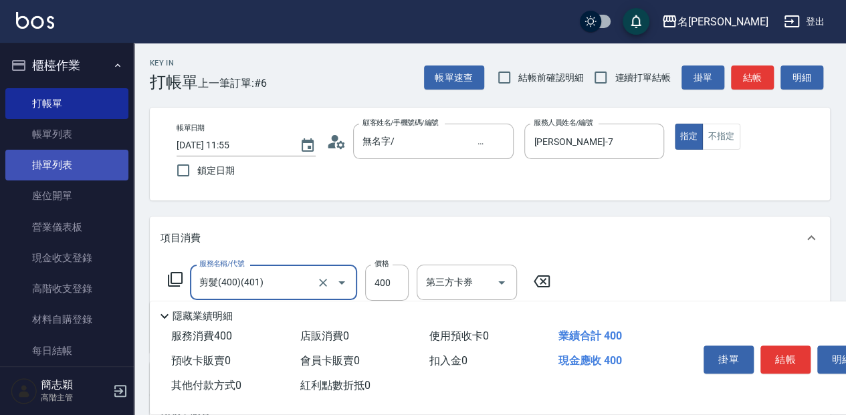
type input "剪髮(400)(401)"
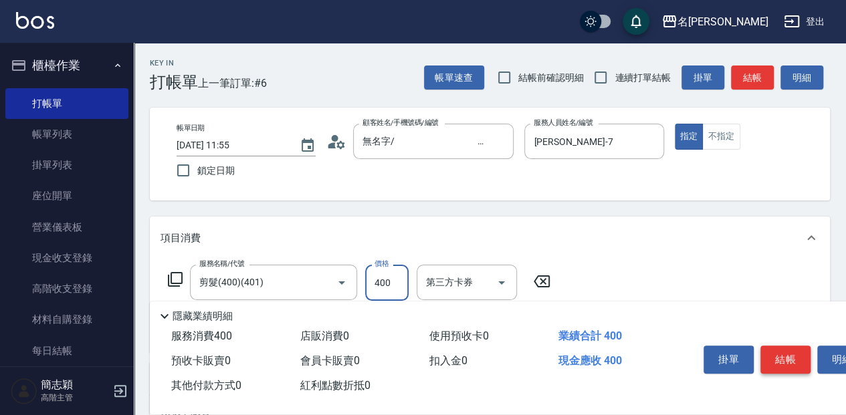
click at [773, 359] on button "結帳" at bounding box center [785, 360] width 50 height 28
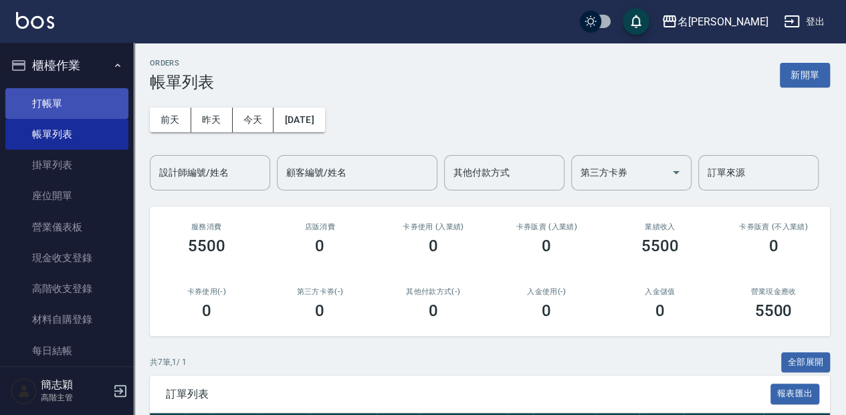
drag, startPoint x: 47, startPoint y: 98, endPoint x: 79, endPoint y: 112, distance: 34.7
click at [47, 98] on link "打帳單" at bounding box center [66, 103] width 123 height 31
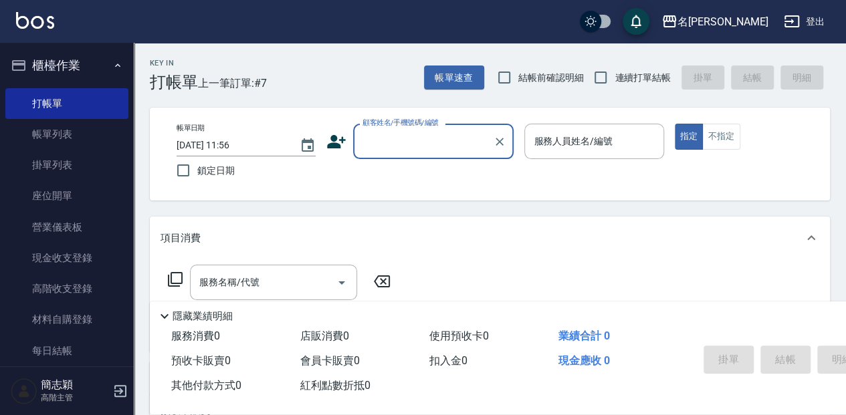
click at [369, 138] on input "顧客姓名/手機號碼/編號" at bounding box center [423, 141] width 128 height 23
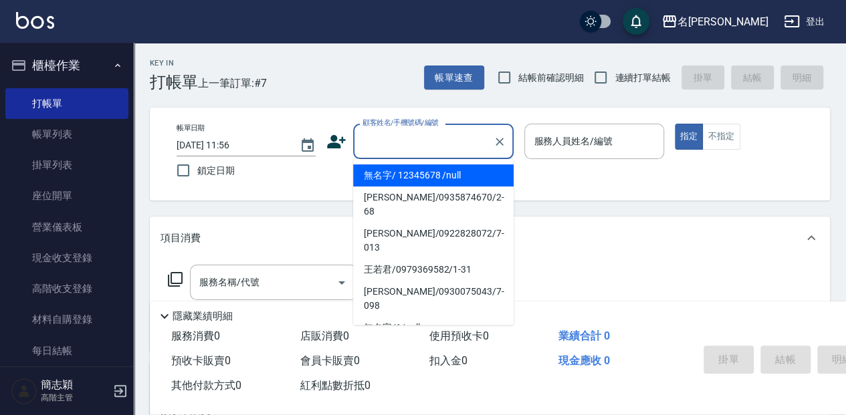
drag, startPoint x: 367, startPoint y: 174, endPoint x: 195, endPoint y: 269, distance: 197.2
click at [367, 174] on li "無名字/ 12345678 /null" at bounding box center [433, 175] width 160 height 22
type input "無名字/ 12345678 /null"
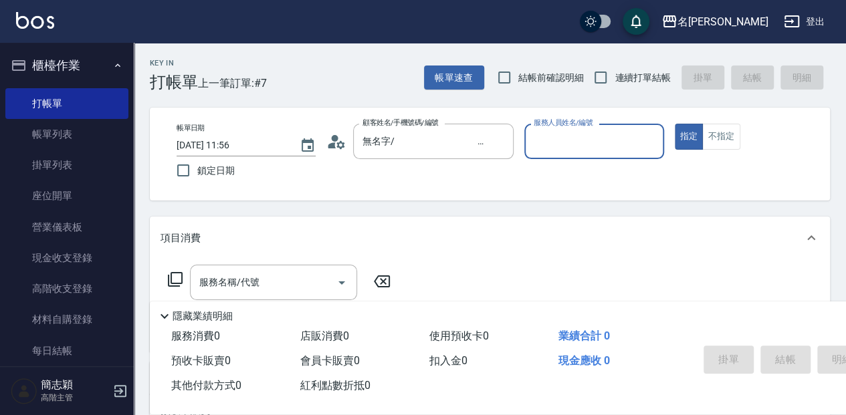
click at [546, 136] on input "服務人員姓名/編號" at bounding box center [593, 141] width 127 height 23
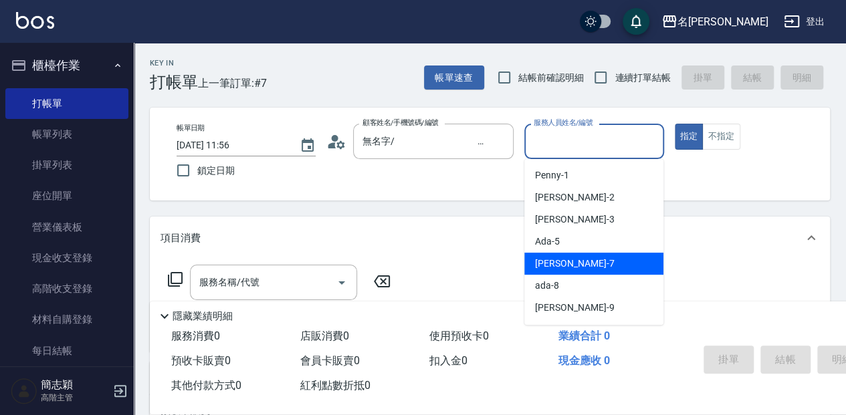
click at [553, 267] on span "Jessica -7" at bounding box center [574, 264] width 79 height 14
type input "Jessica-7"
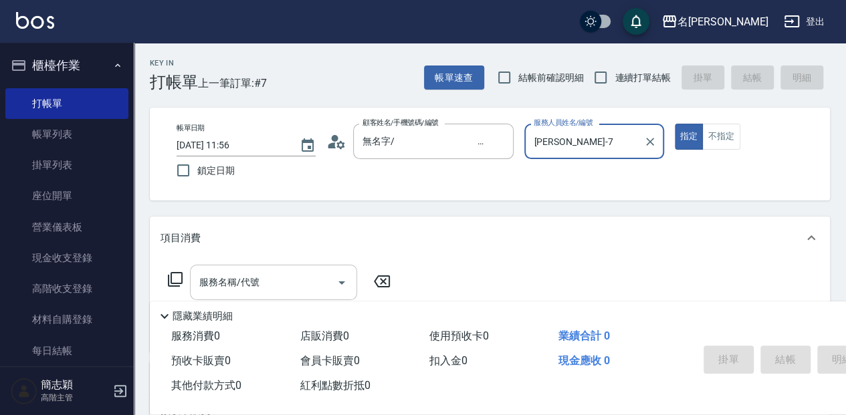
click at [291, 269] on div "服務名稱/代號" at bounding box center [273, 282] width 167 height 35
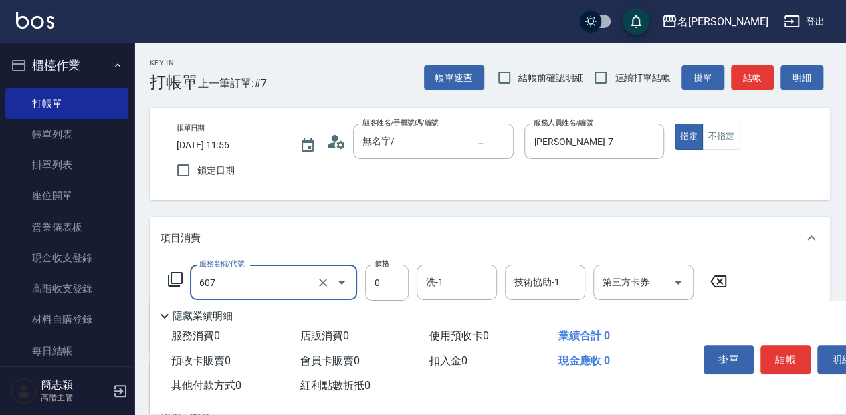
type input "魚子單次0(607)"
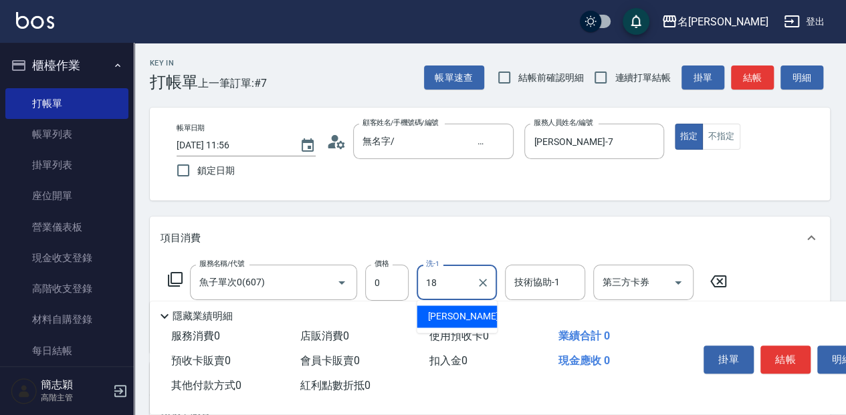
type input "沛岑-18"
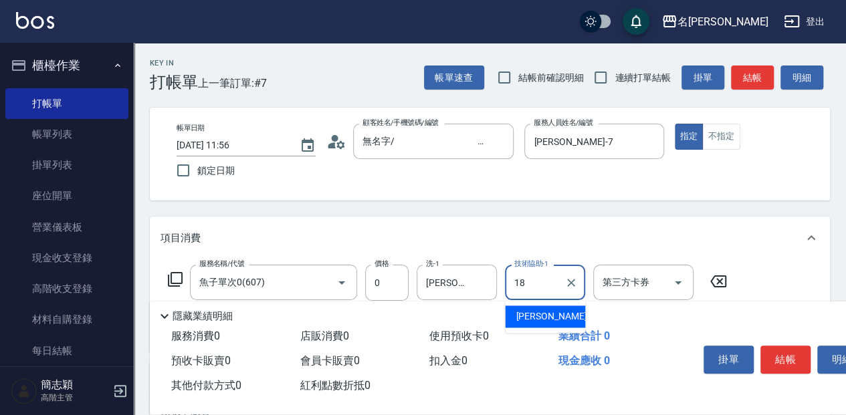
type input "沛岑-18"
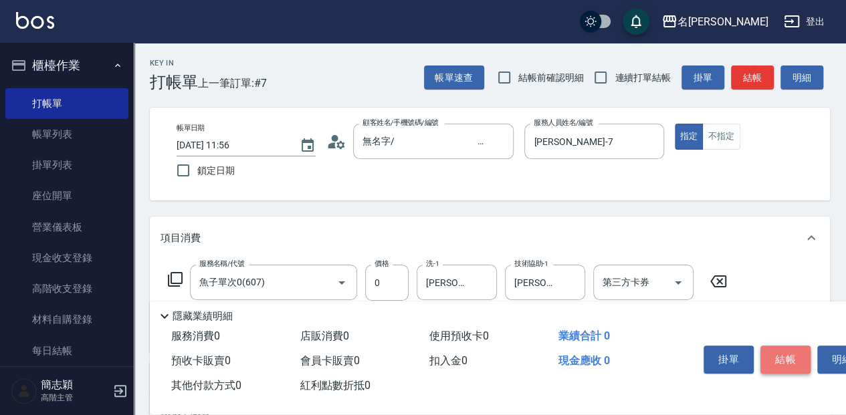
click at [787, 362] on button "結帳" at bounding box center [785, 360] width 50 height 28
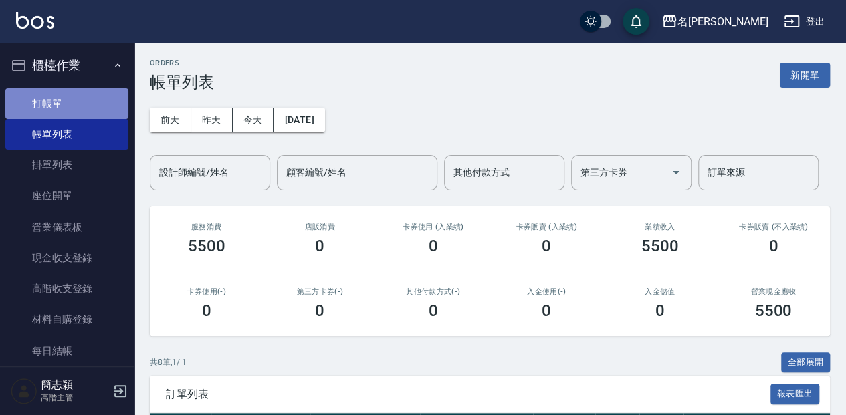
click at [95, 99] on link "打帳單" at bounding box center [66, 103] width 123 height 31
